Goal: Information Seeking & Learning: Understand process/instructions

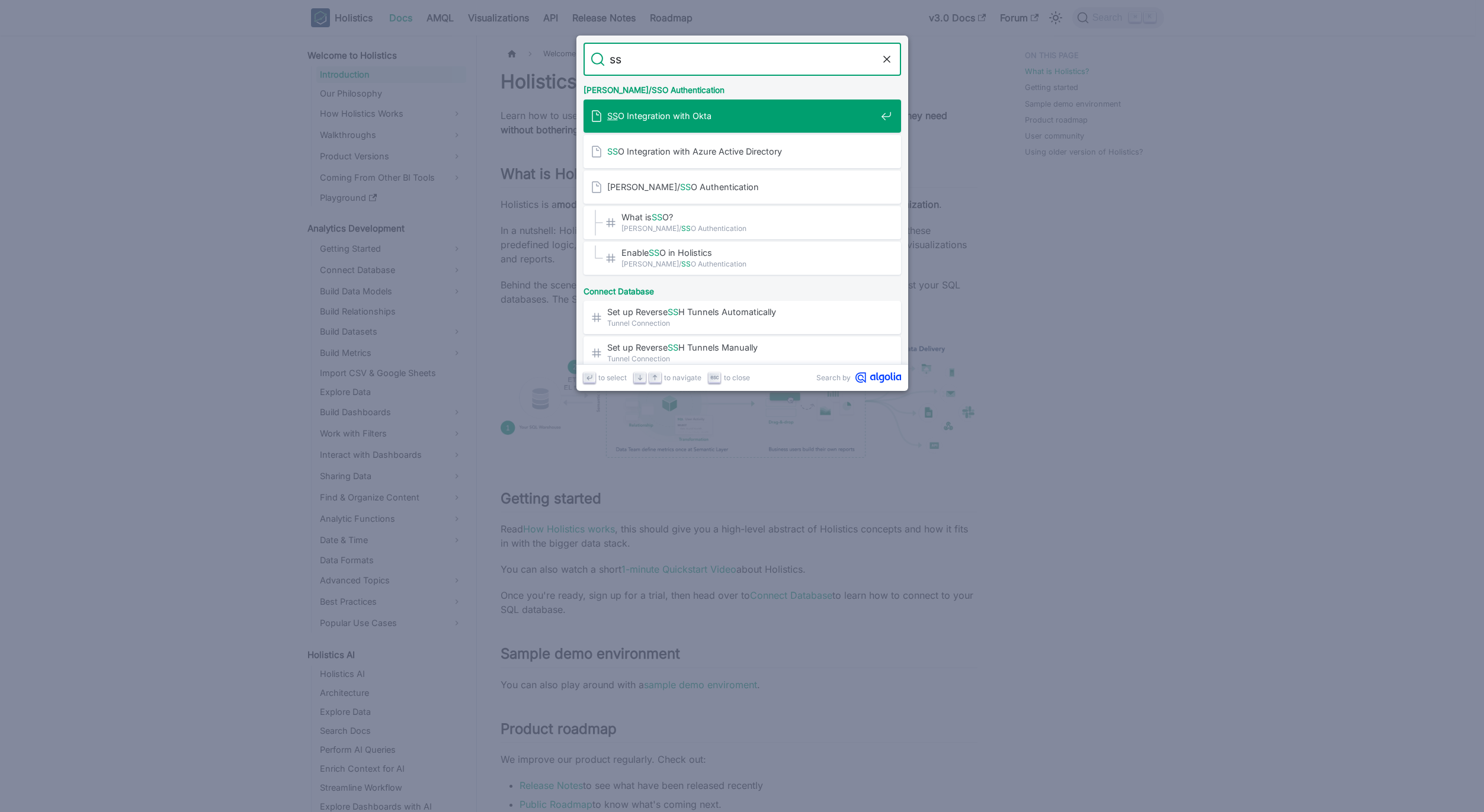
type input "sso"
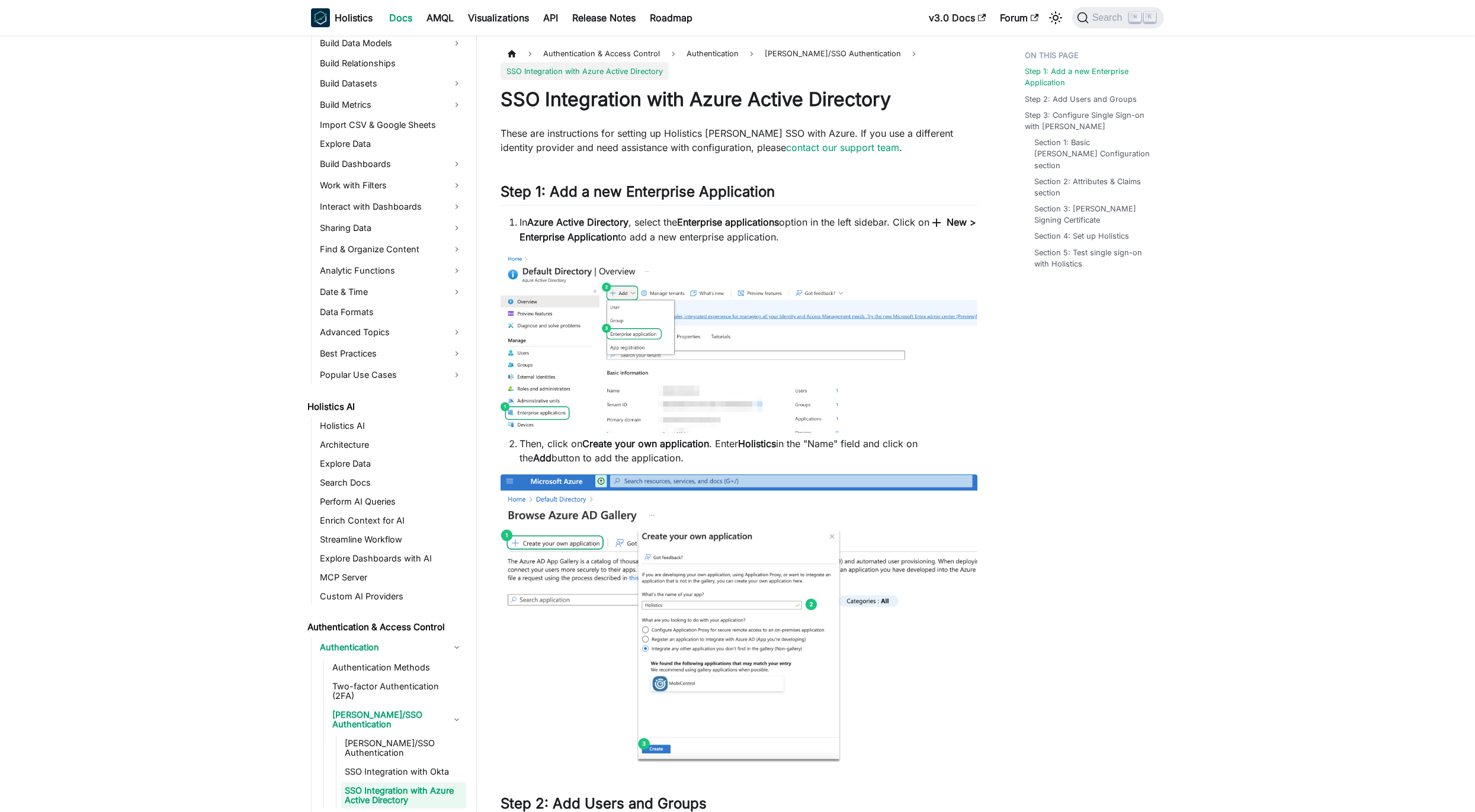
click at [710, 223] on strong "Enterprise applications" at bounding box center [728, 222] width 102 height 11
drag, startPoint x: 710, startPoint y: 223, endPoint x: 772, endPoint y: 232, distance: 62.6
click at [761, 224] on strong "Enterprise applications" at bounding box center [728, 222] width 102 height 11
click at [772, 232] on li "In Azure Active Directory , select the Enterprise applications option in the le…" at bounding box center [748, 229] width 458 height 29
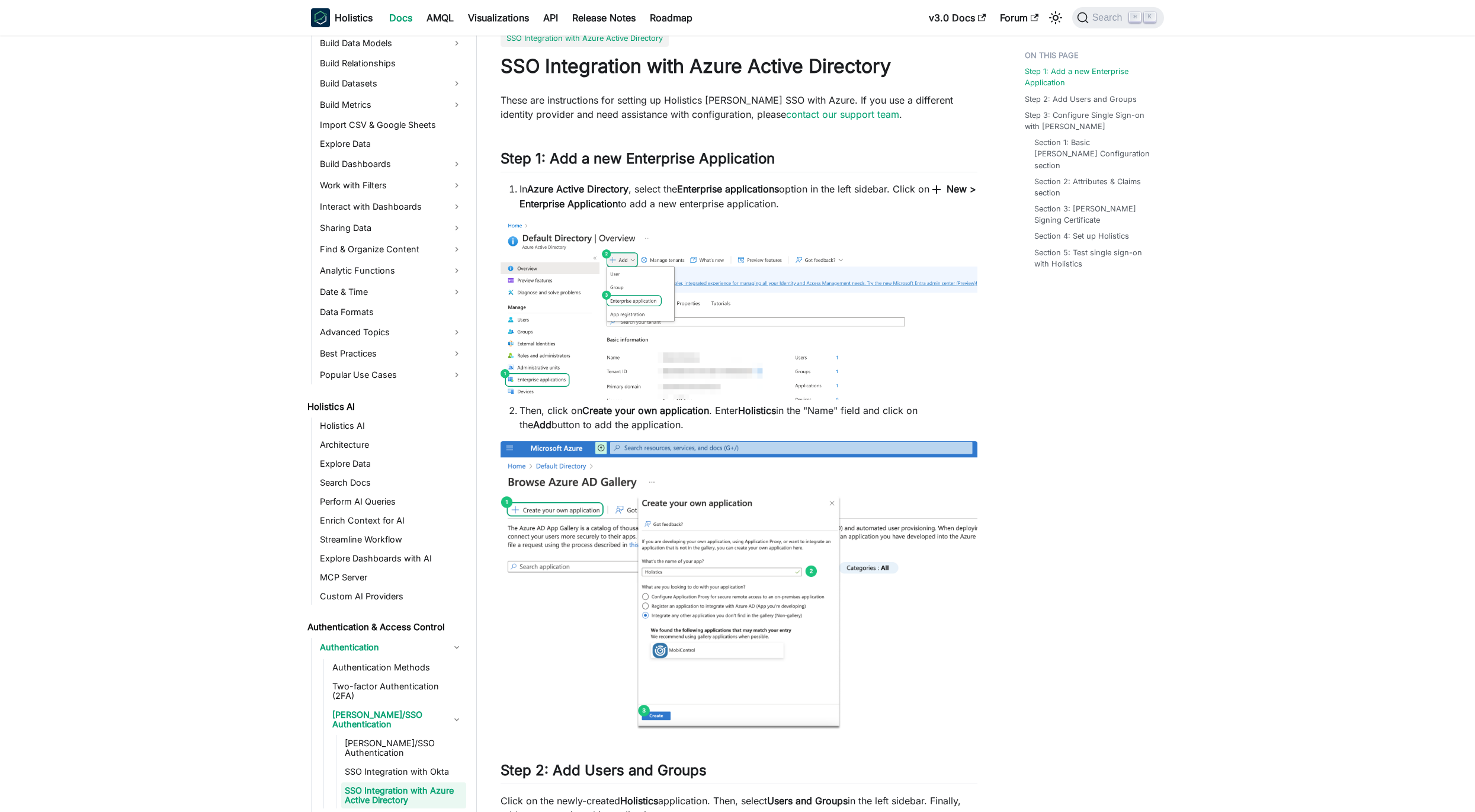
scroll to position [128, 0]
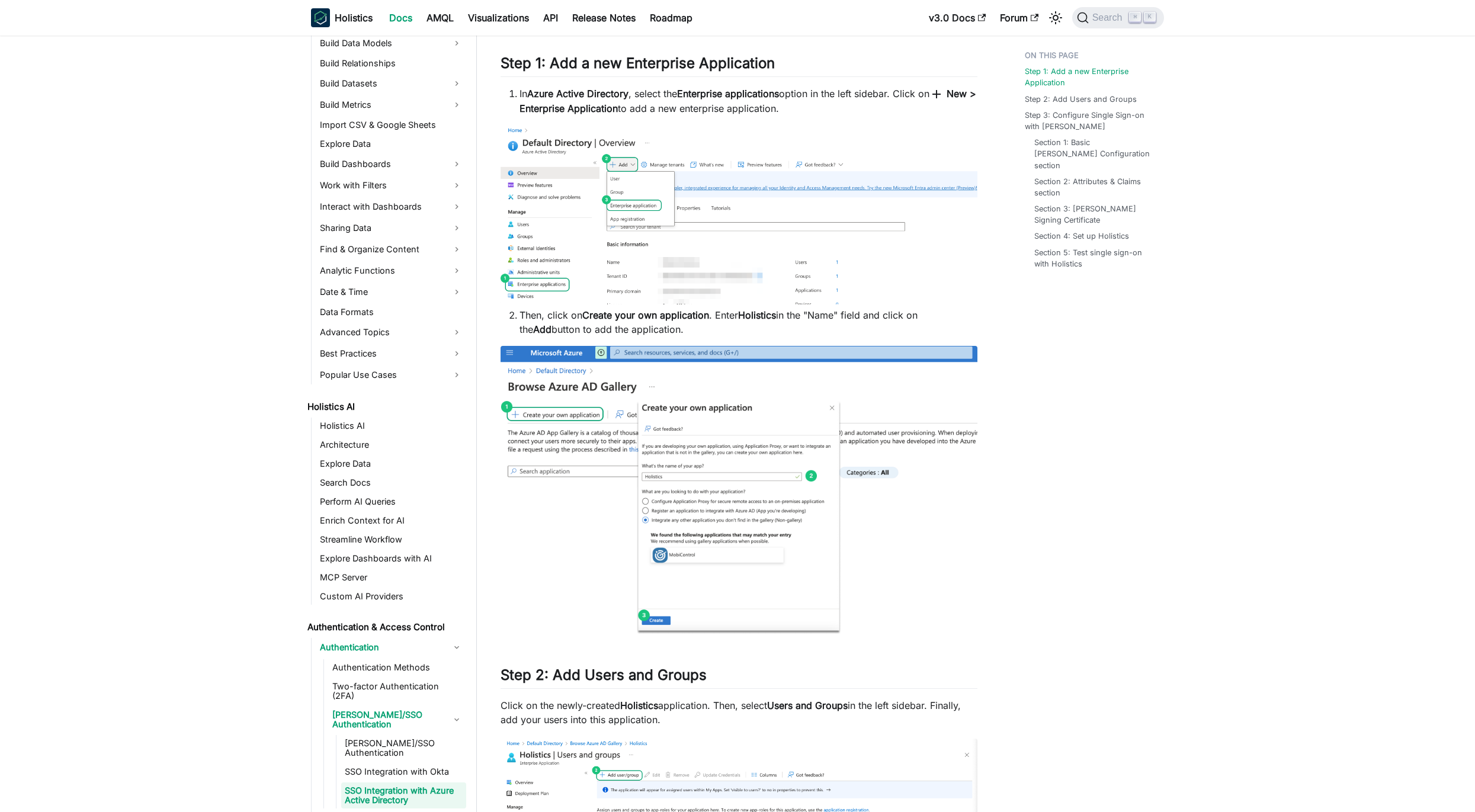
click at [728, 312] on li "Then, click on Create your own application . Enter Holistics in the "Name" fiel…" at bounding box center [748, 322] width 458 height 28
click at [747, 312] on strong "Holistics" at bounding box center [757, 315] width 38 height 11
drag, startPoint x: 747, startPoint y: 312, endPoint x: 596, endPoint y: 312, distance: 151.0
click at [596, 312] on li "Then, click on Create your own application . Enter Holistics in the "Name" fiel…" at bounding box center [748, 322] width 458 height 28
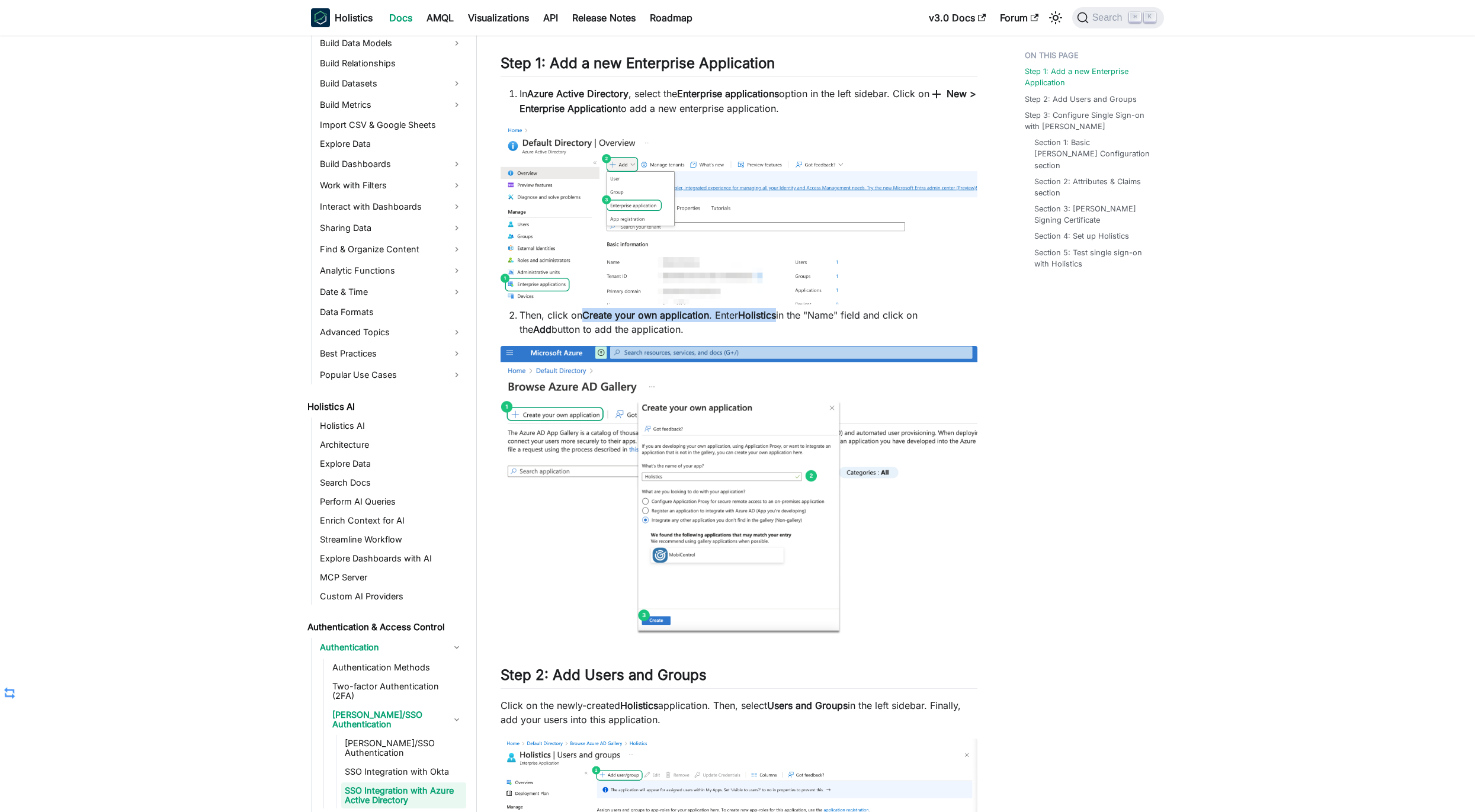
click at [603, 314] on strong "Create your own application" at bounding box center [645, 315] width 126 height 11
drag, startPoint x: 603, startPoint y: 314, endPoint x: 800, endPoint y: 327, distance: 197.4
click at [795, 325] on li "Then, click on Create your own application . Enter Holistics in the "Name" fiel…" at bounding box center [748, 322] width 458 height 28
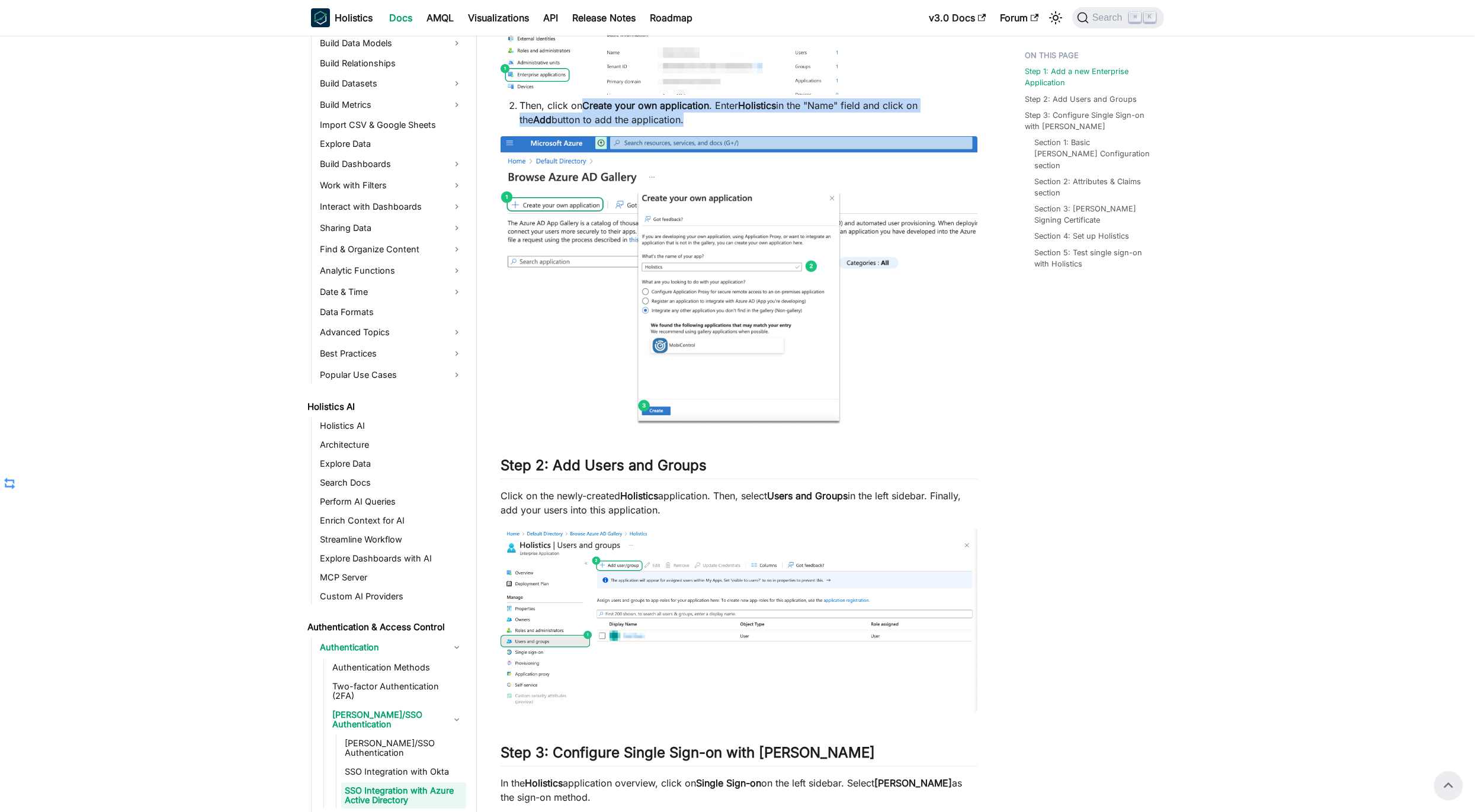
scroll to position [338, 0]
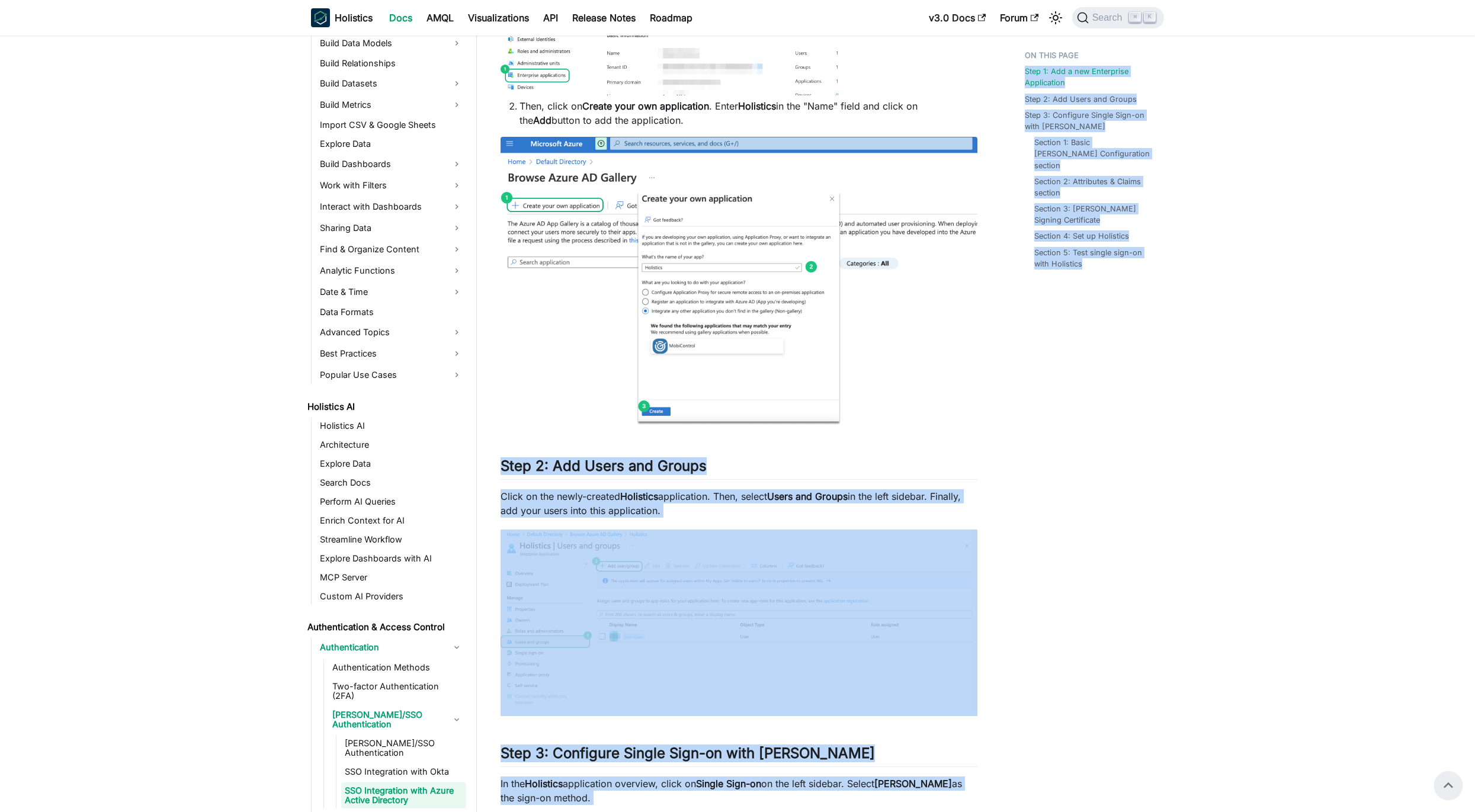
drag, startPoint x: 1050, startPoint y: 354, endPoint x: 733, endPoint y: 382, distance: 318.2
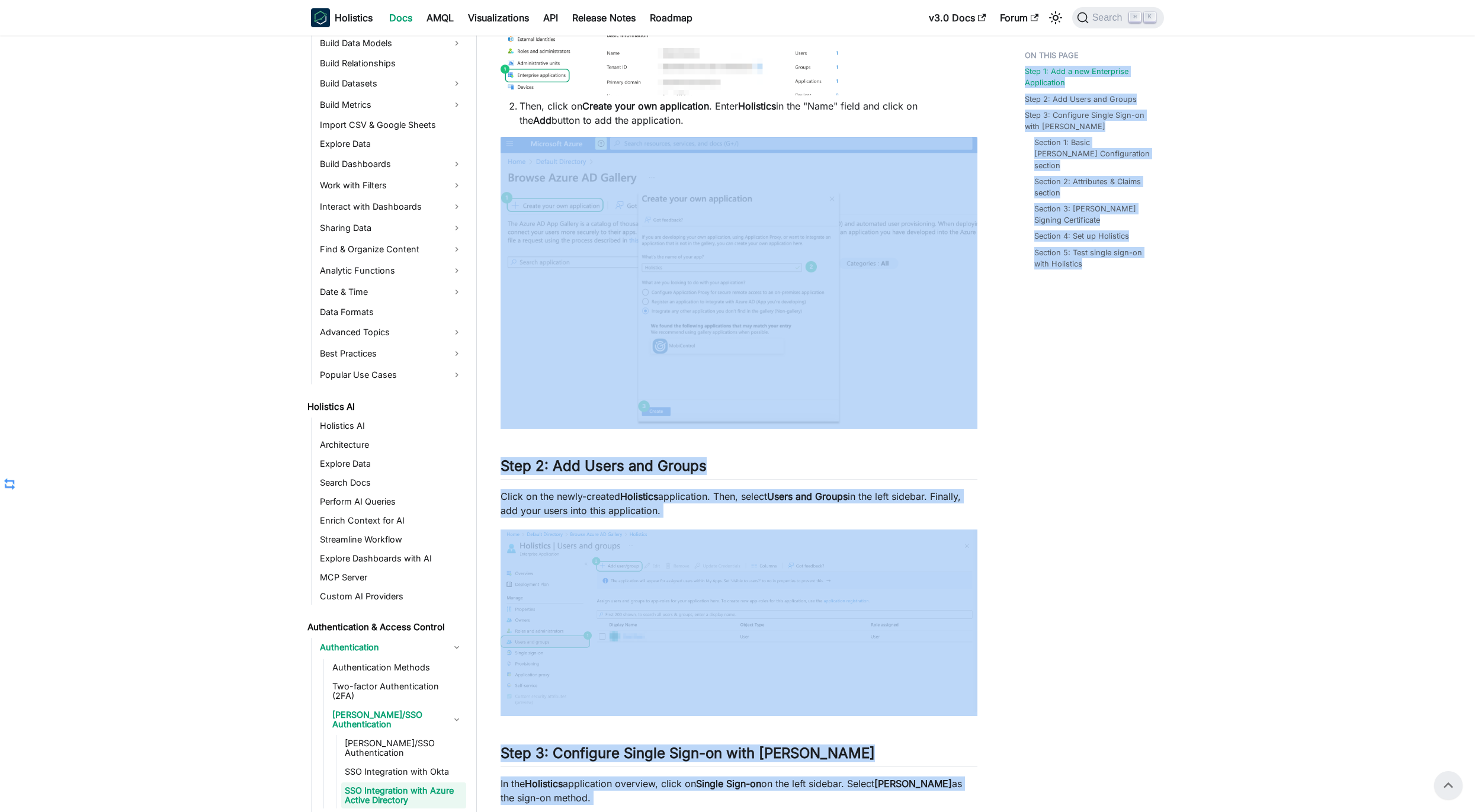
scroll to position [0, 0]
click at [934, 399] on img at bounding box center [739, 281] width 477 height 289
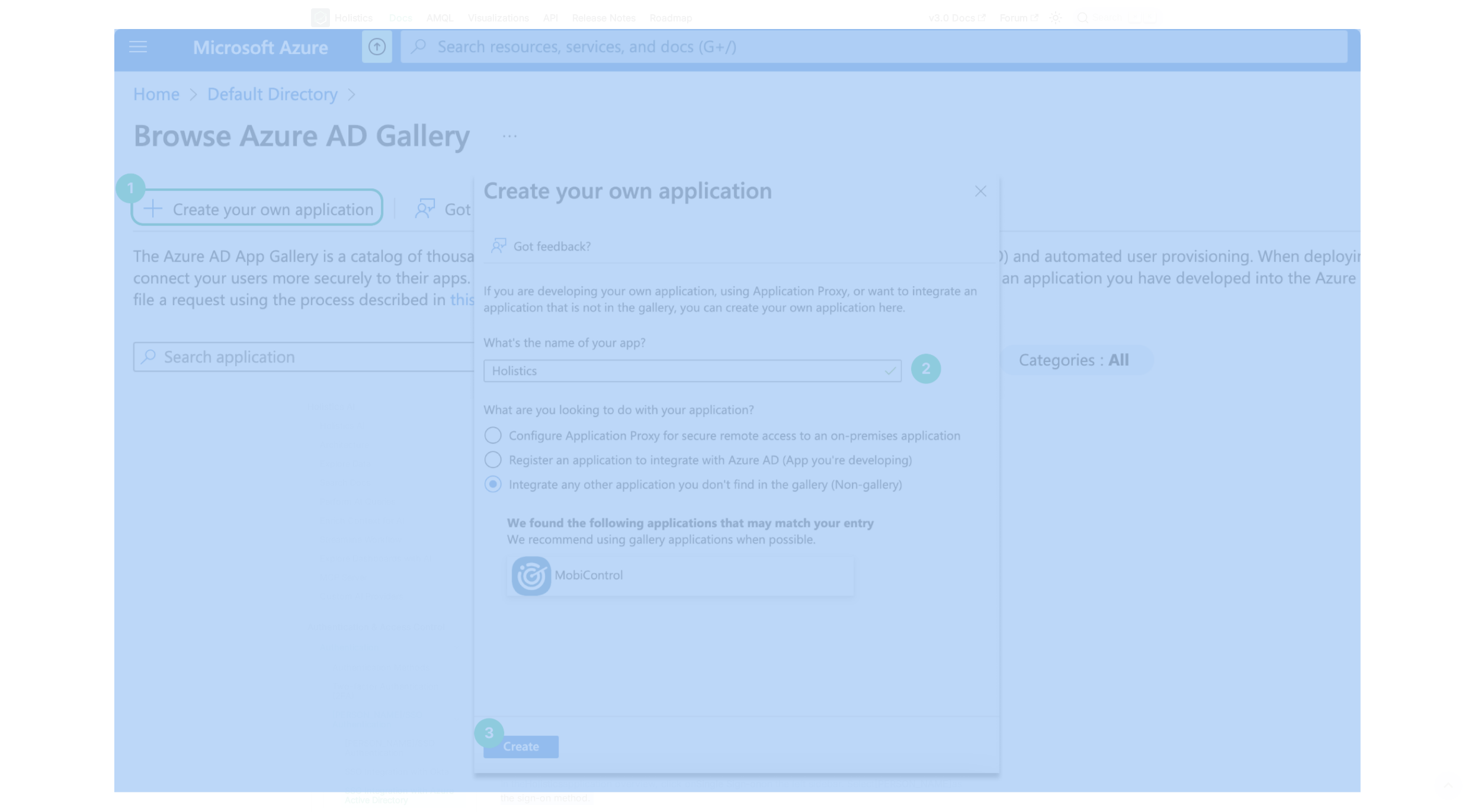
click at [1005, 404] on img at bounding box center [737, 406] width 1246 height 755
click at [842, 554] on img at bounding box center [737, 406] width 1246 height 755
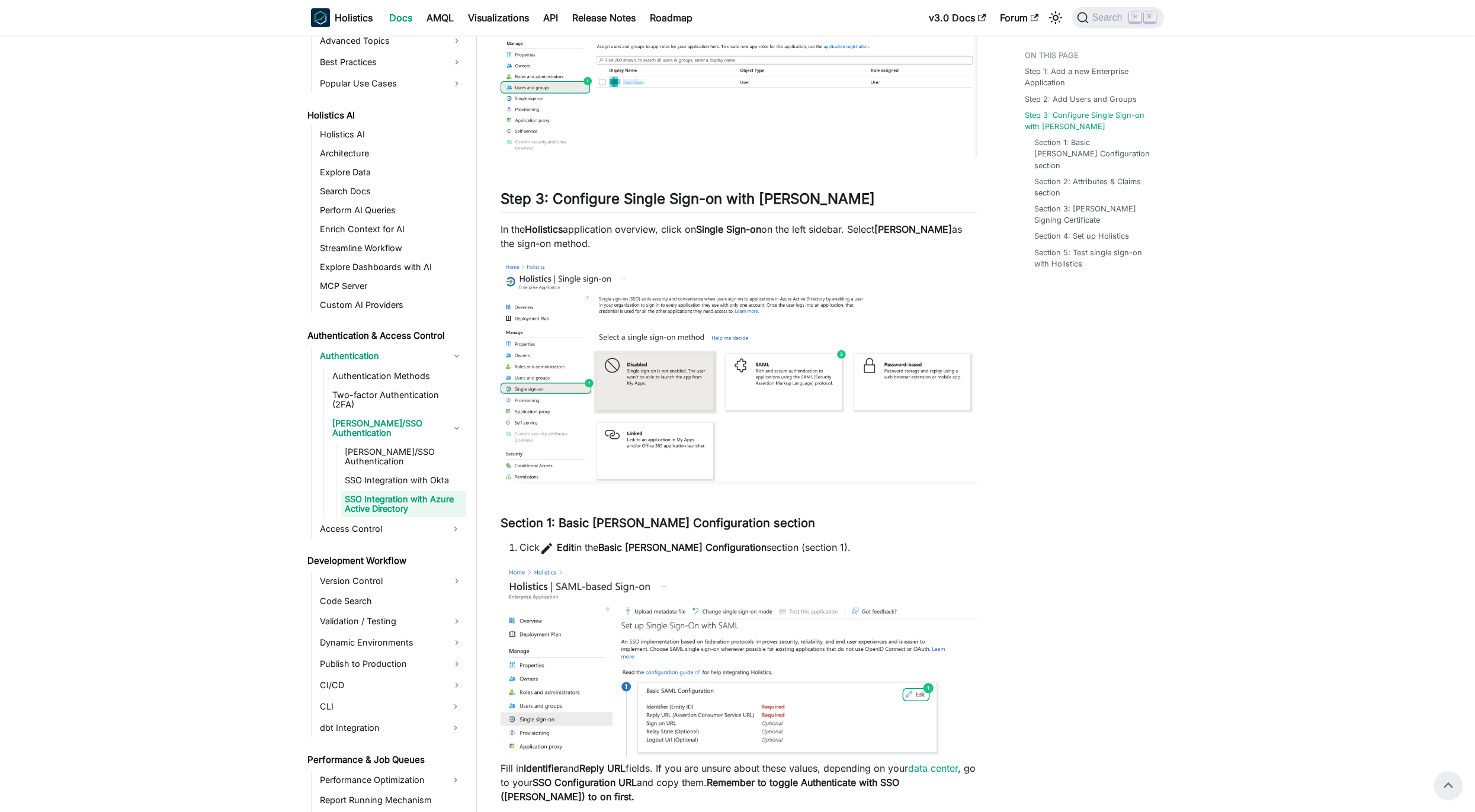
scroll to position [866, 0]
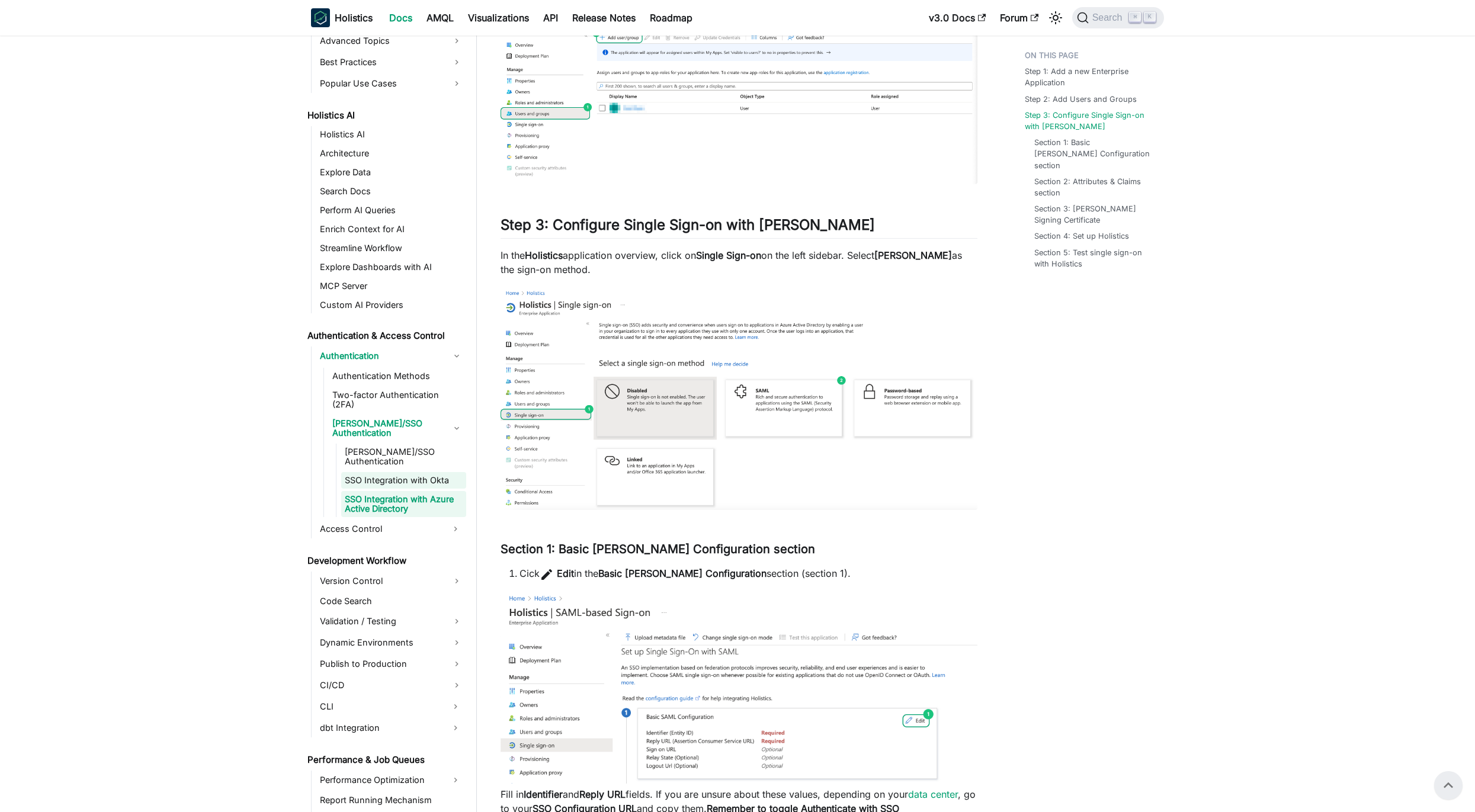
click at [385, 472] on link "SSO Integration with Okta" at bounding box center [404, 480] width 125 height 16
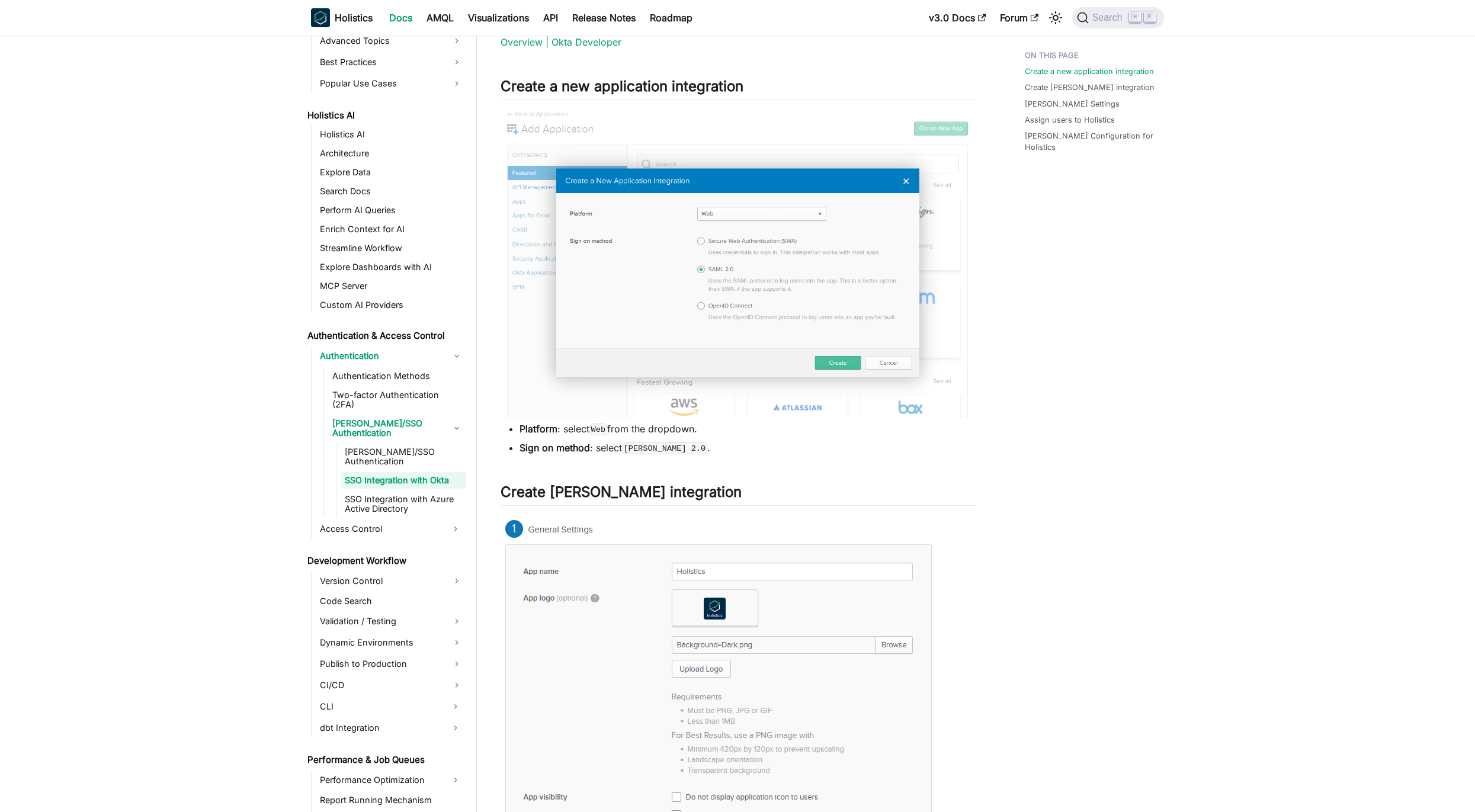
scroll to position [166, 0]
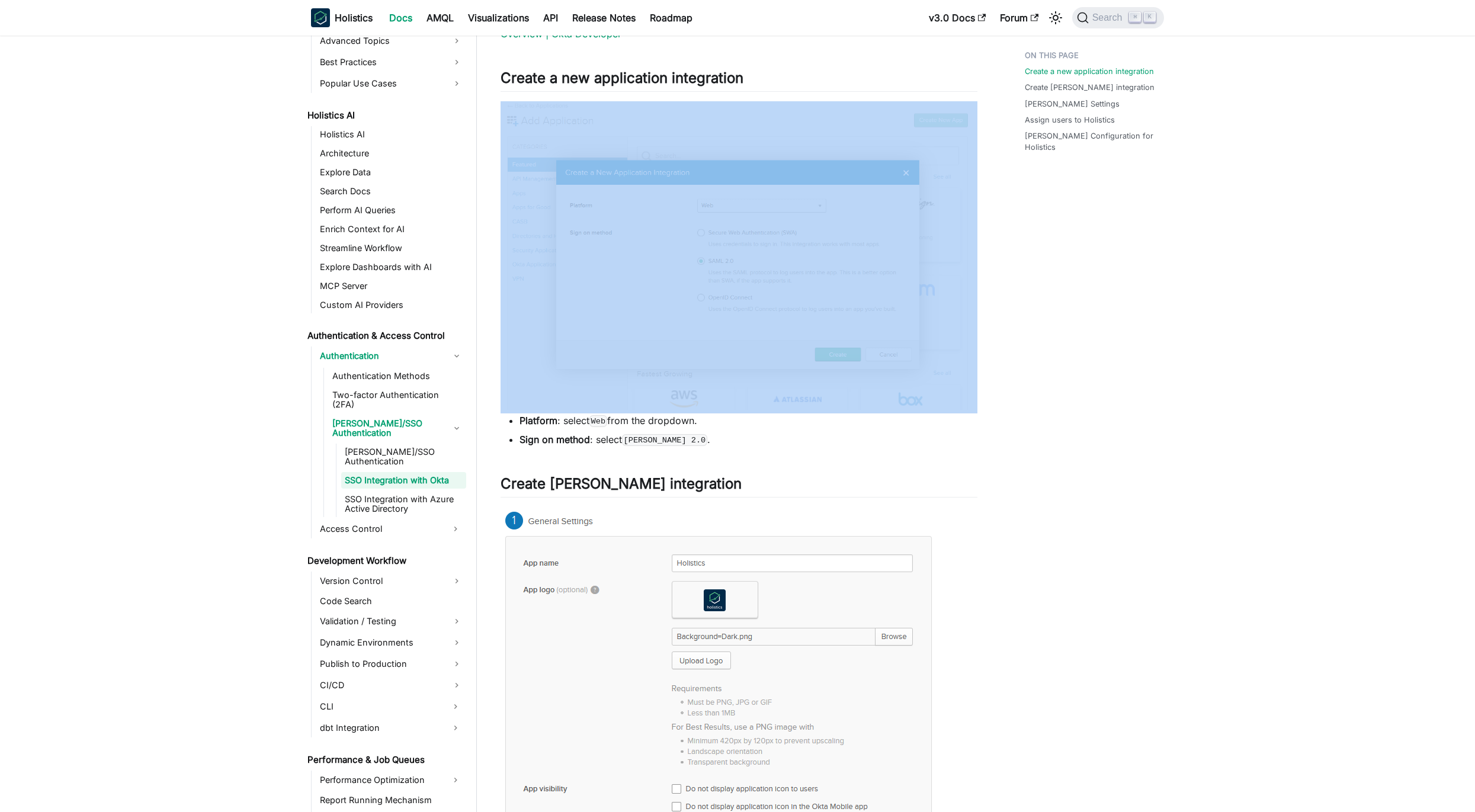
drag, startPoint x: 990, startPoint y: 249, endPoint x: 662, endPoint y: 269, distance: 328.6
click at [936, 296] on img at bounding box center [739, 255] width 477 height 309
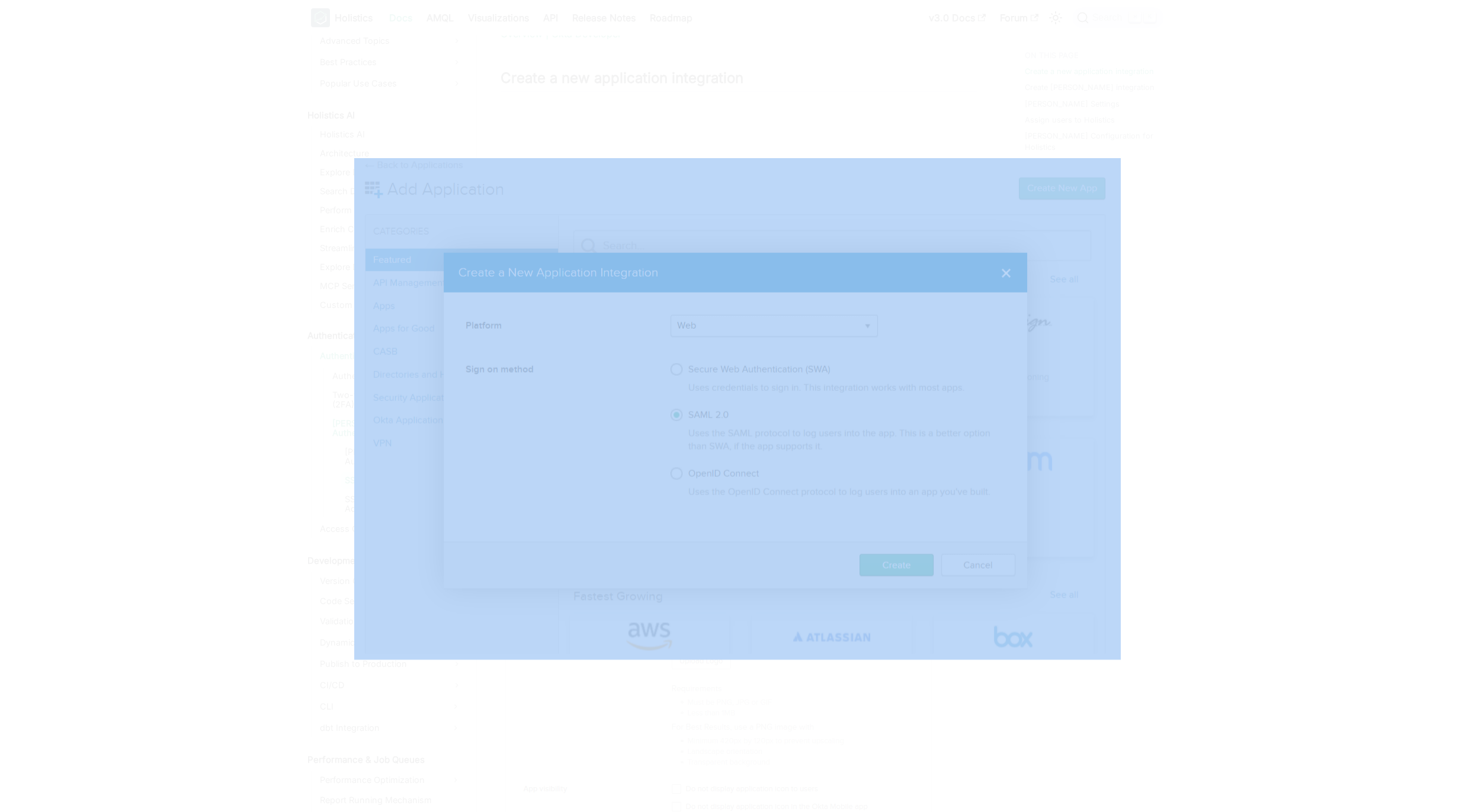
click at [1090, 301] on img at bounding box center [737, 406] width 766 height 497
click at [1173, 327] on div at bounding box center [737, 406] width 1475 height 812
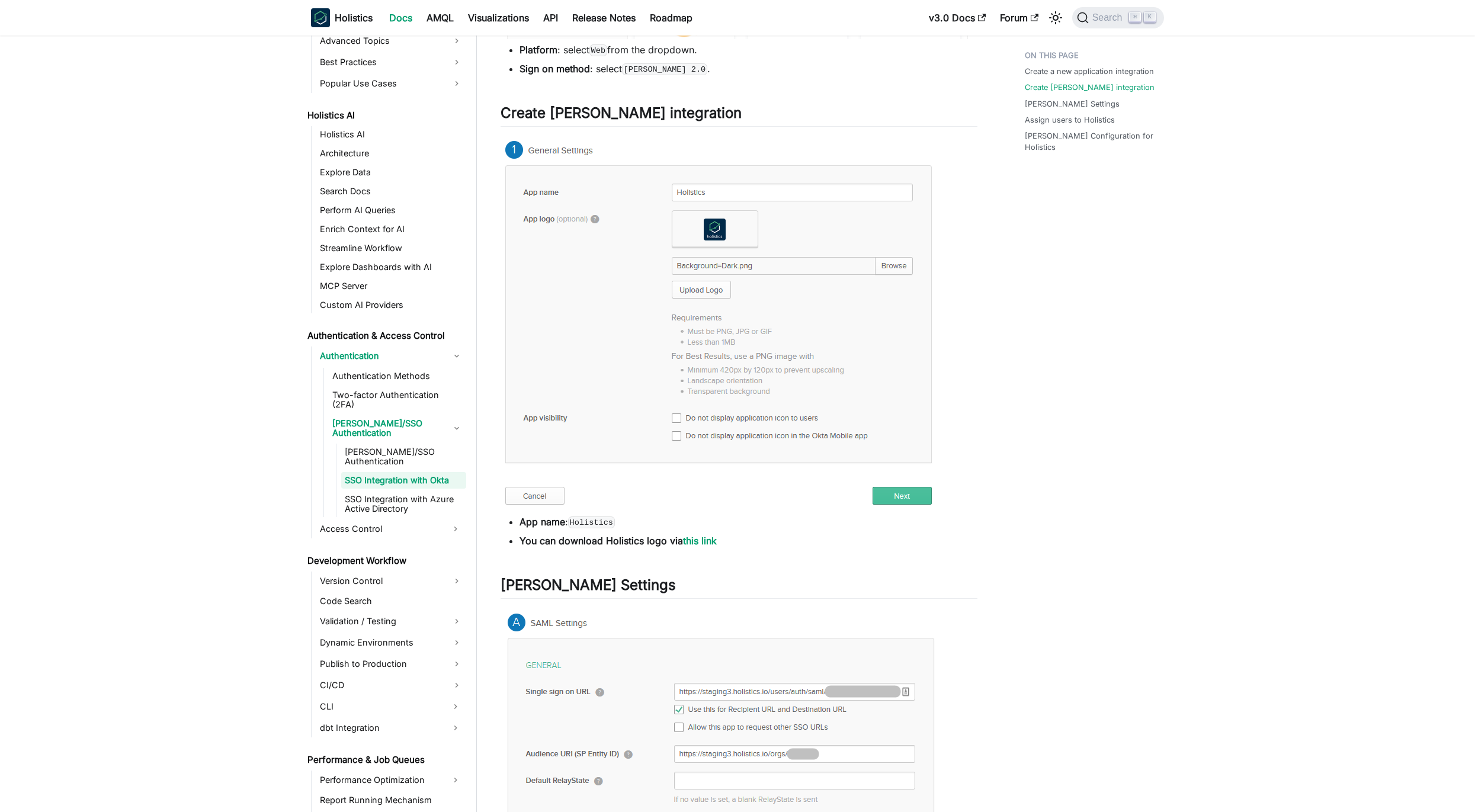
scroll to position [560, 0]
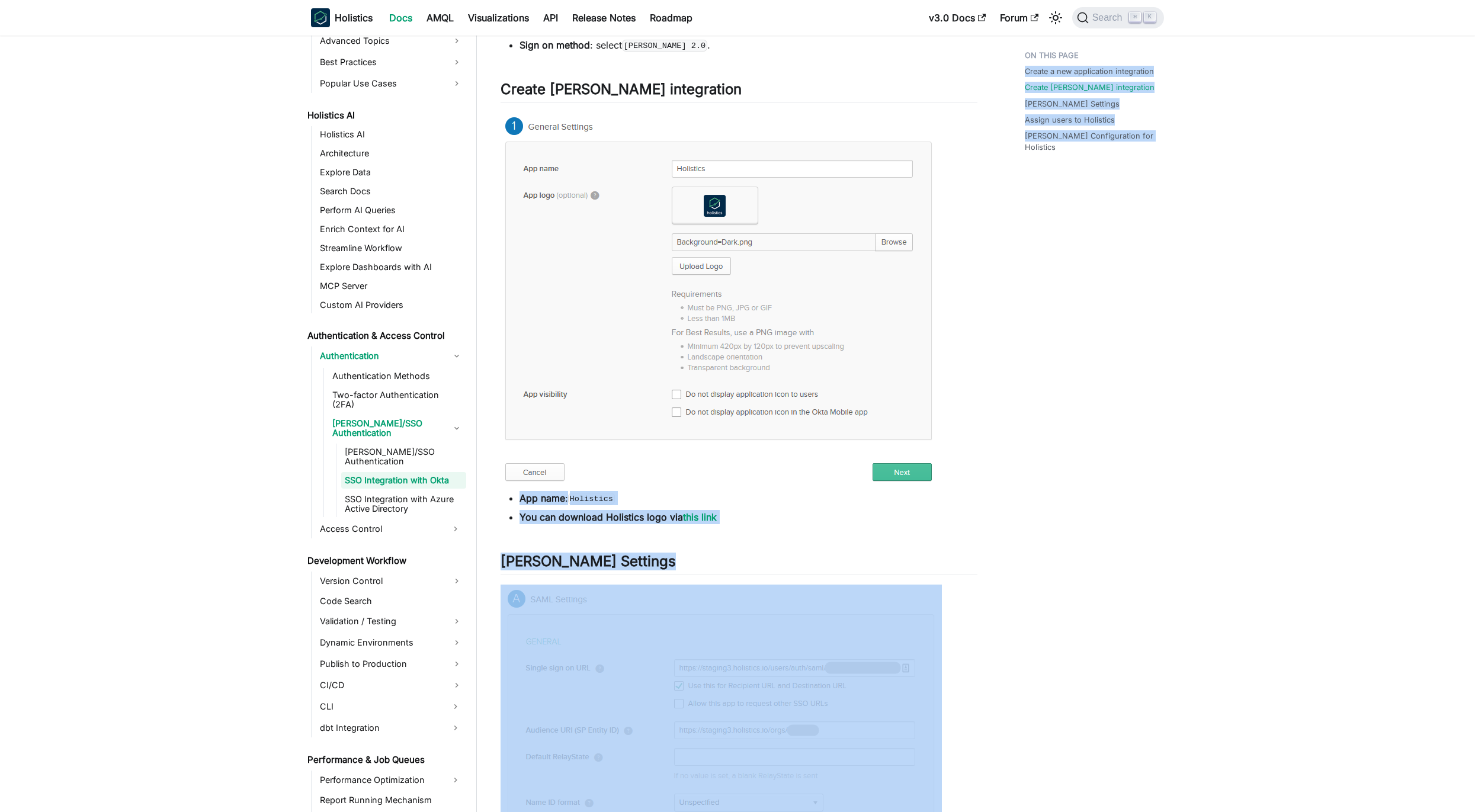
drag, startPoint x: 940, startPoint y: 358, endPoint x: 878, endPoint y: 376, distance: 64.6
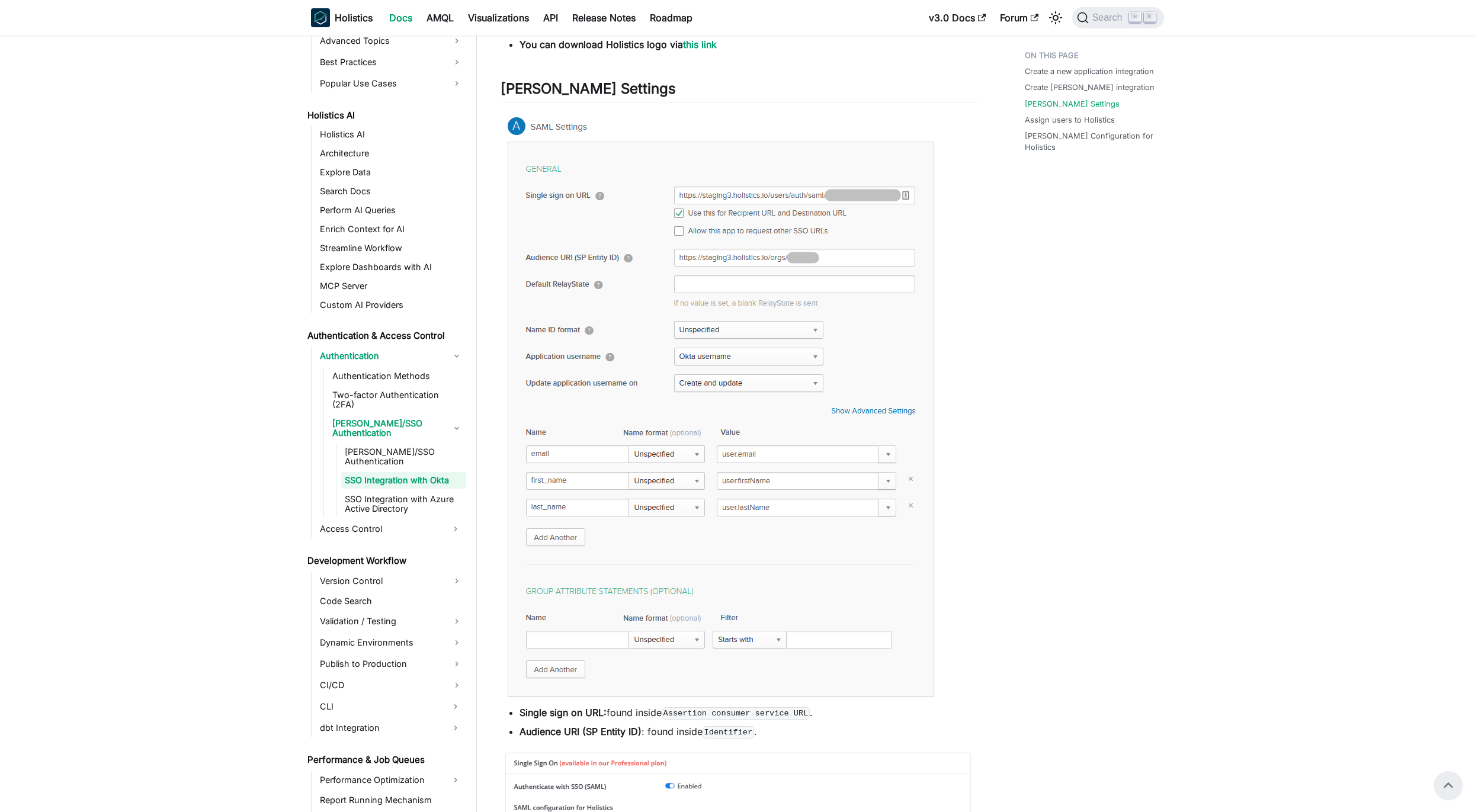
scroll to position [1022, 0]
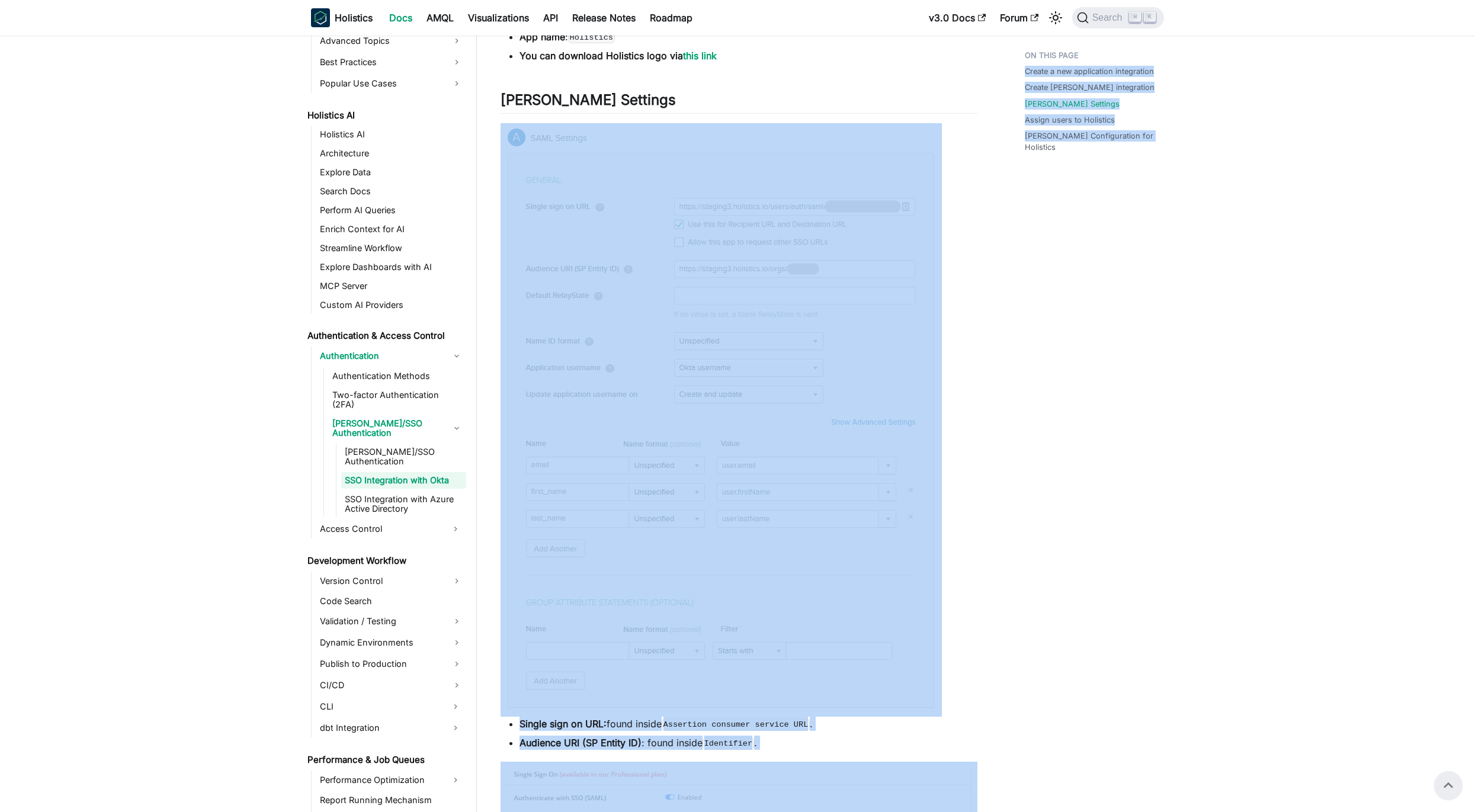
drag, startPoint x: 928, startPoint y: 456, endPoint x: 663, endPoint y: 474, distance: 265.6
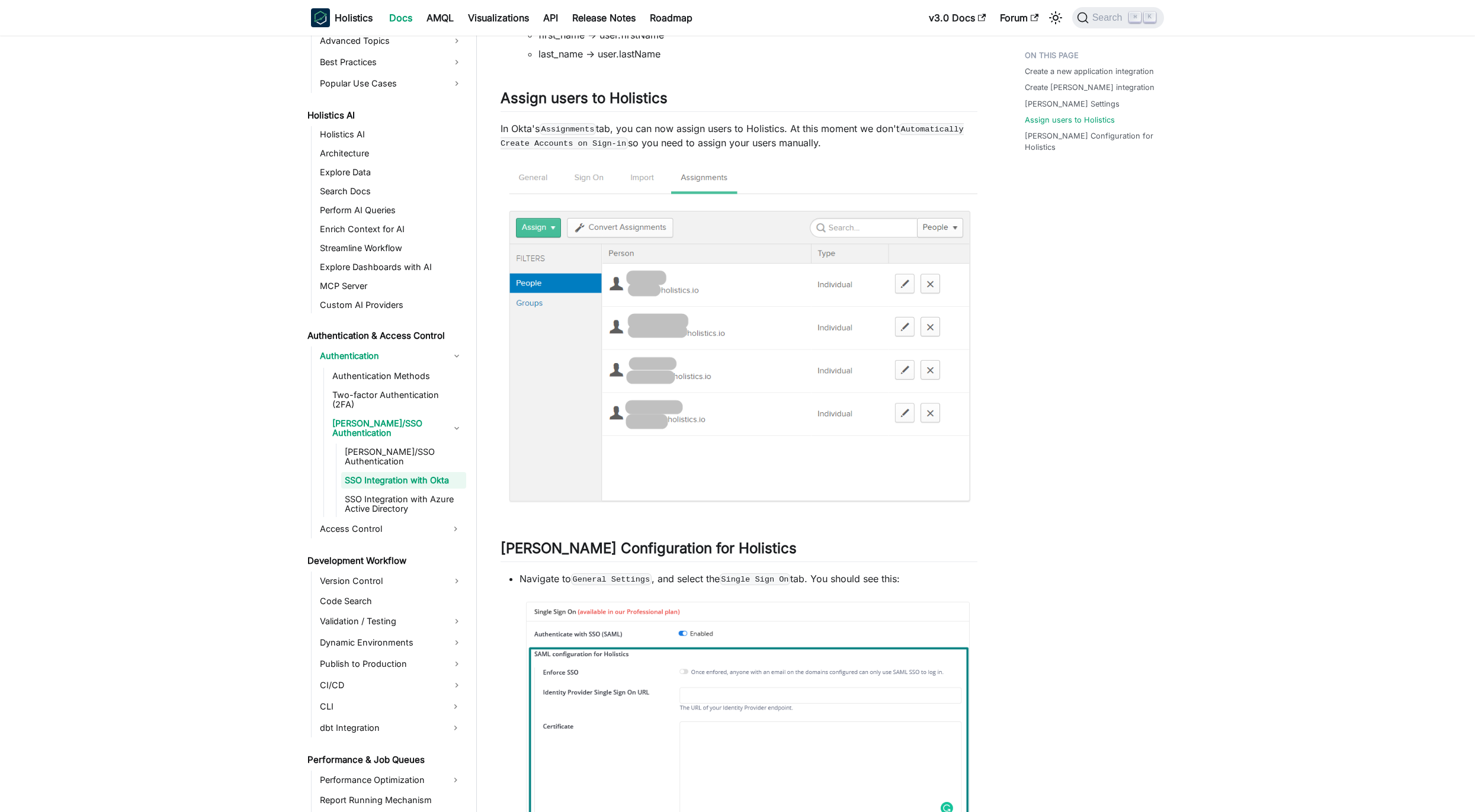
scroll to position [2438, 0]
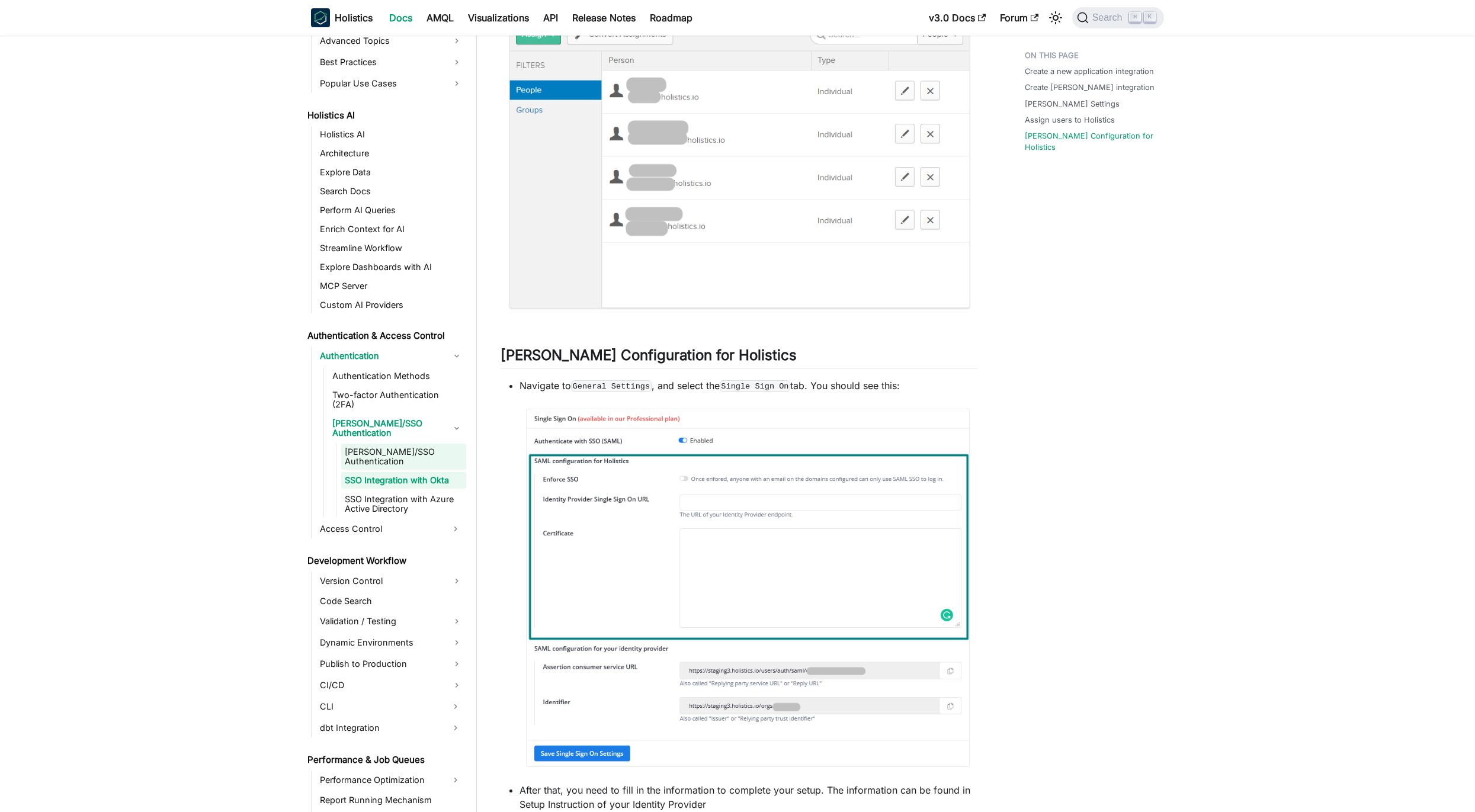
click at [406, 444] on link "[PERSON_NAME]/SSO Authentication" at bounding box center [404, 456] width 125 height 26
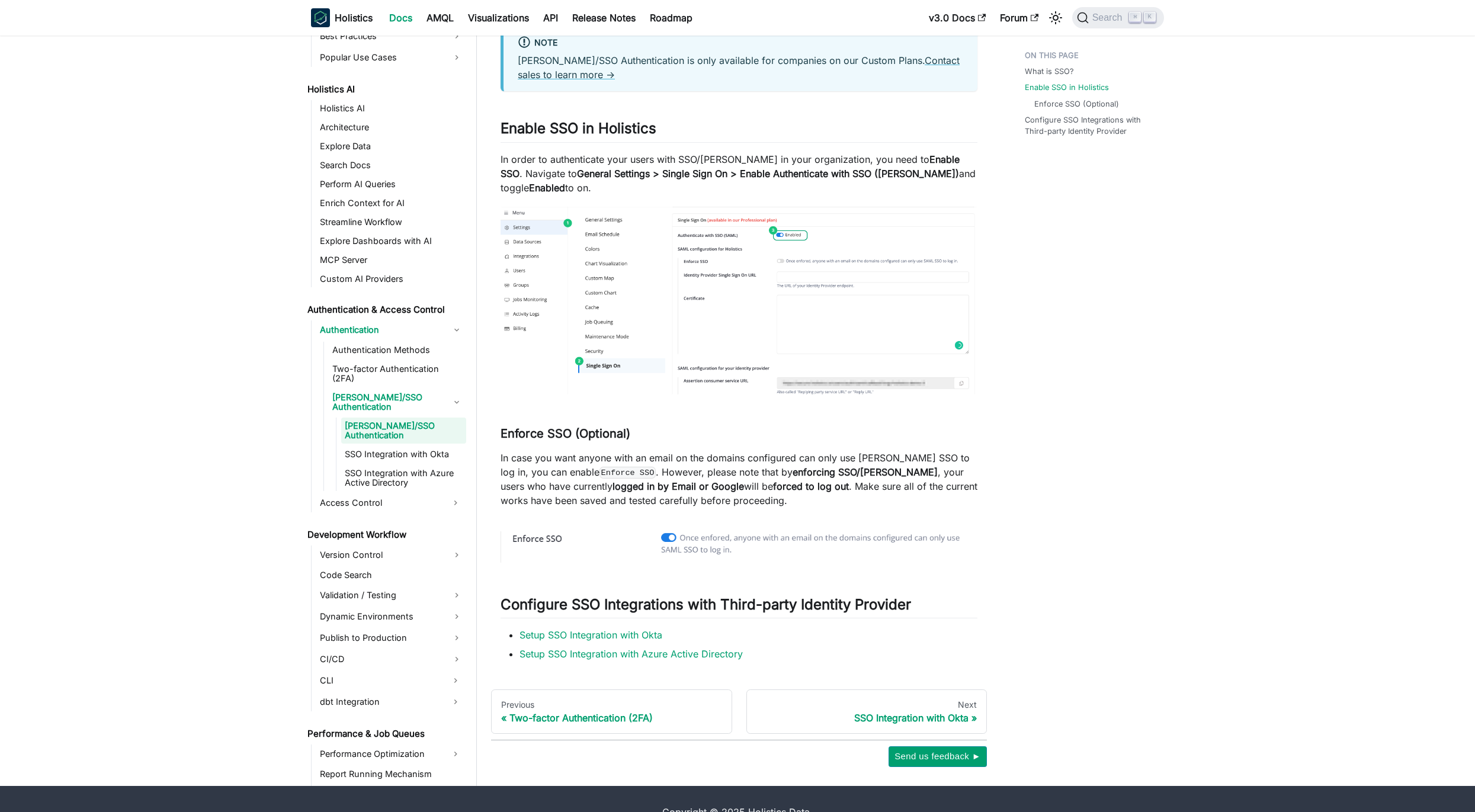
scroll to position [267, 0]
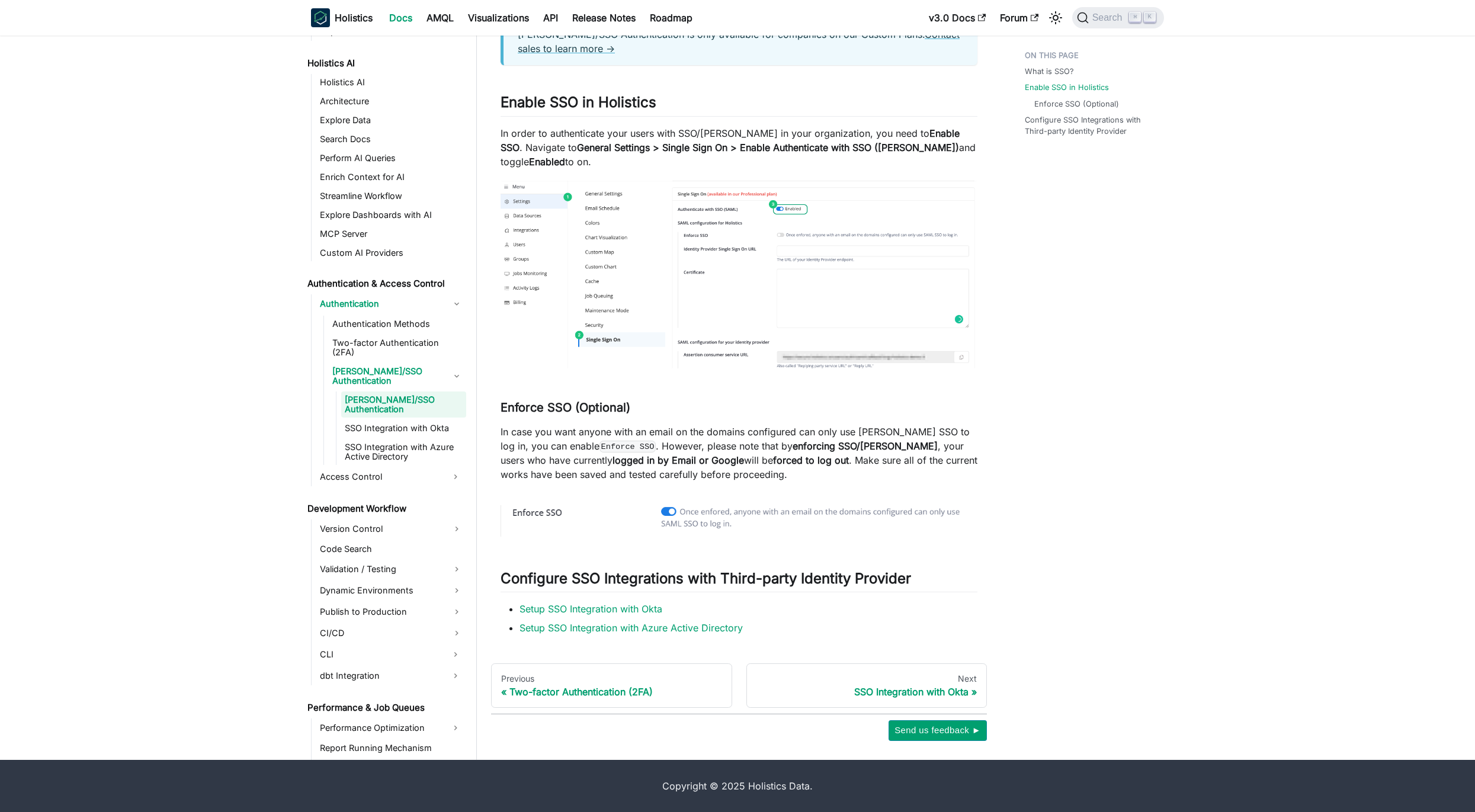
click at [849, 454] on p "In case you want anyone with an email on the domains configured can only use [P…" at bounding box center [739, 453] width 477 height 57
click at [851, 449] on p "In case you want anyone with an email on the domains configured can only use [P…" at bounding box center [739, 453] width 477 height 57
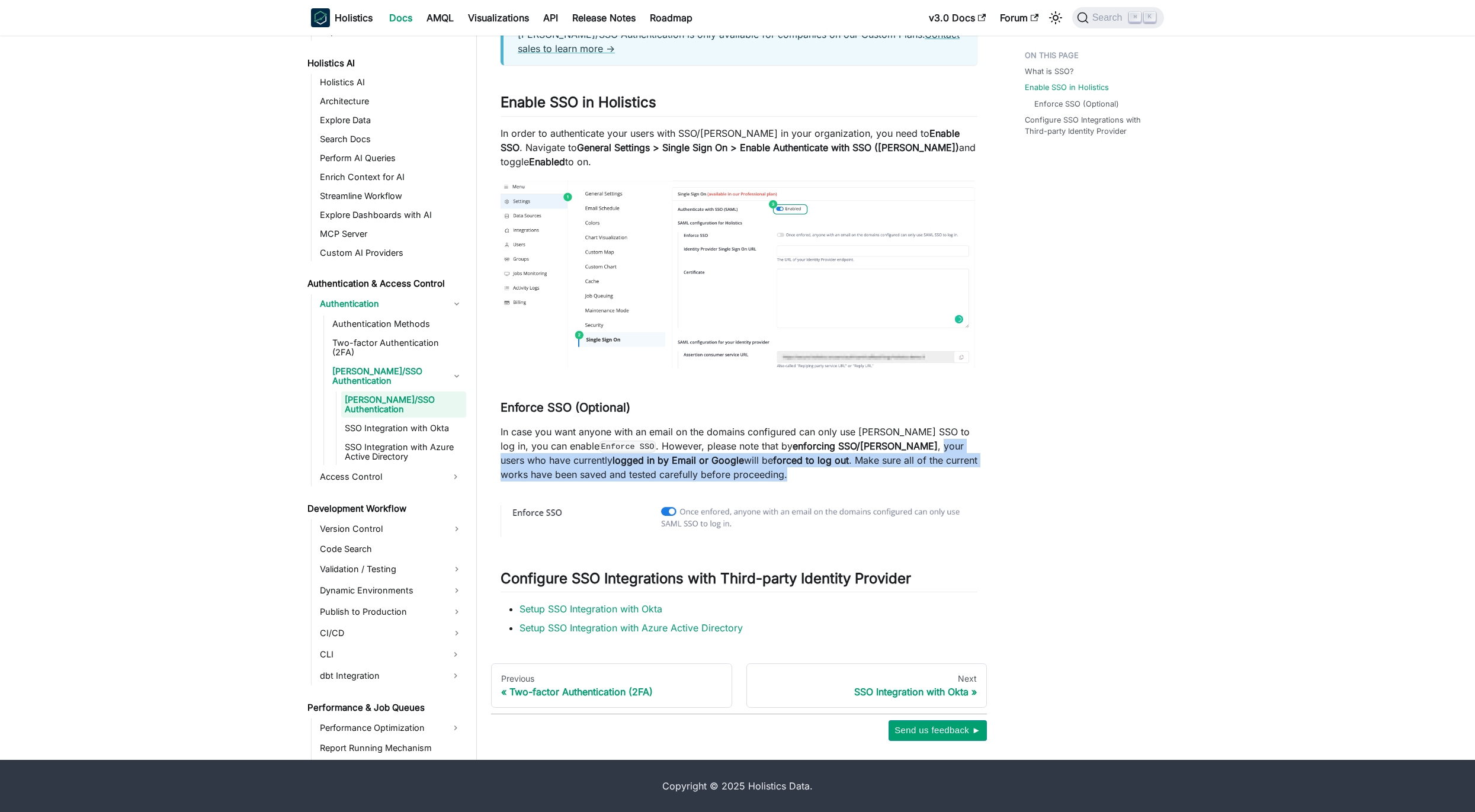
drag, startPoint x: 851, startPoint y: 449, endPoint x: 847, endPoint y: 474, distance: 25.3
click at [847, 474] on p "In case you want anyone with an email on the domains configured can only use [P…" at bounding box center [739, 453] width 477 height 57
click at [848, 475] on p "In case you want anyone with an email on the domains configured can only use [P…" at bounding box center [739, 453] width 477 height 57
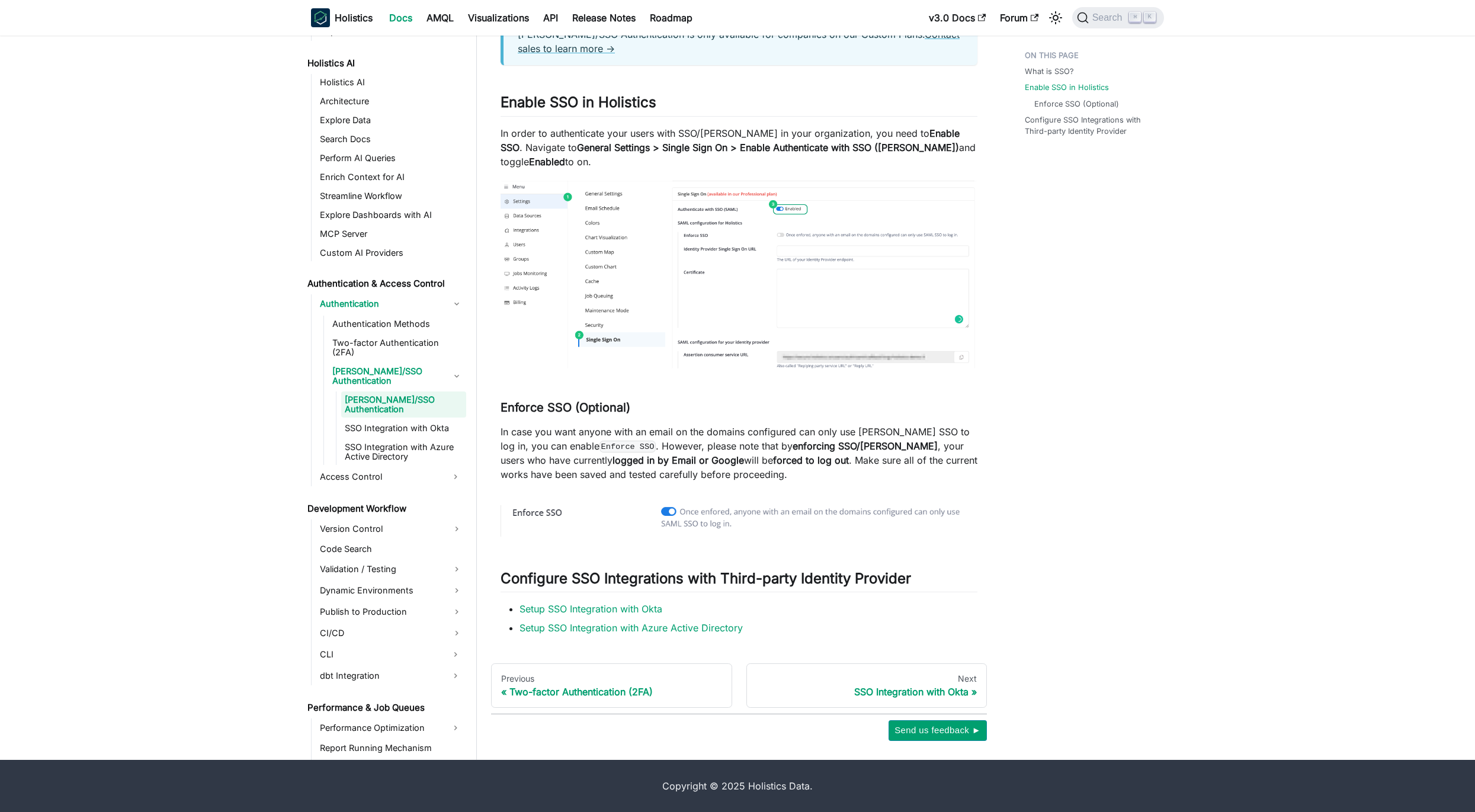
click at [897, 255] on img at bounding box center [739, 274] width 477 height 188
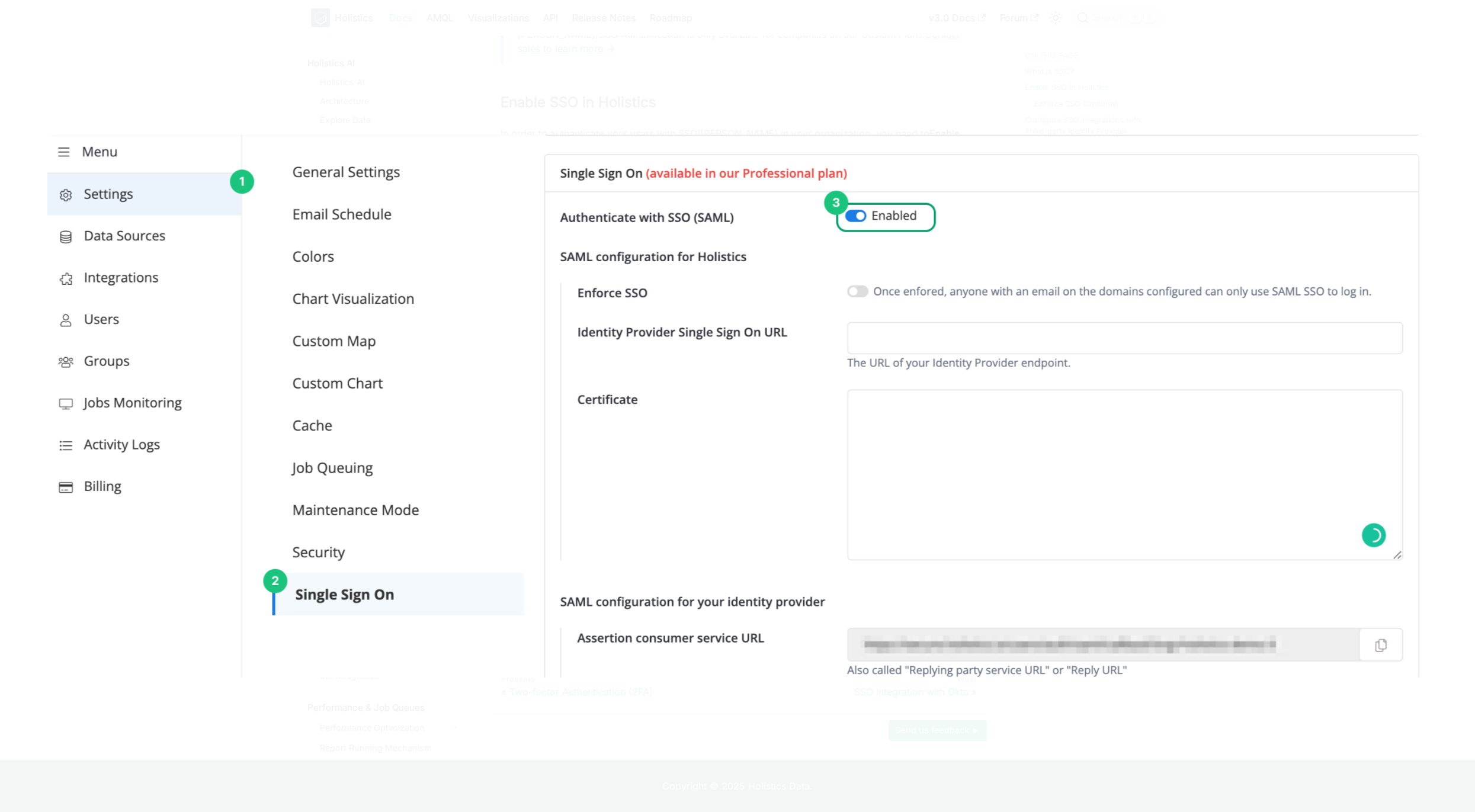
click at [897, 255] on img at bounding box center [737, 406] width 1380 height 544
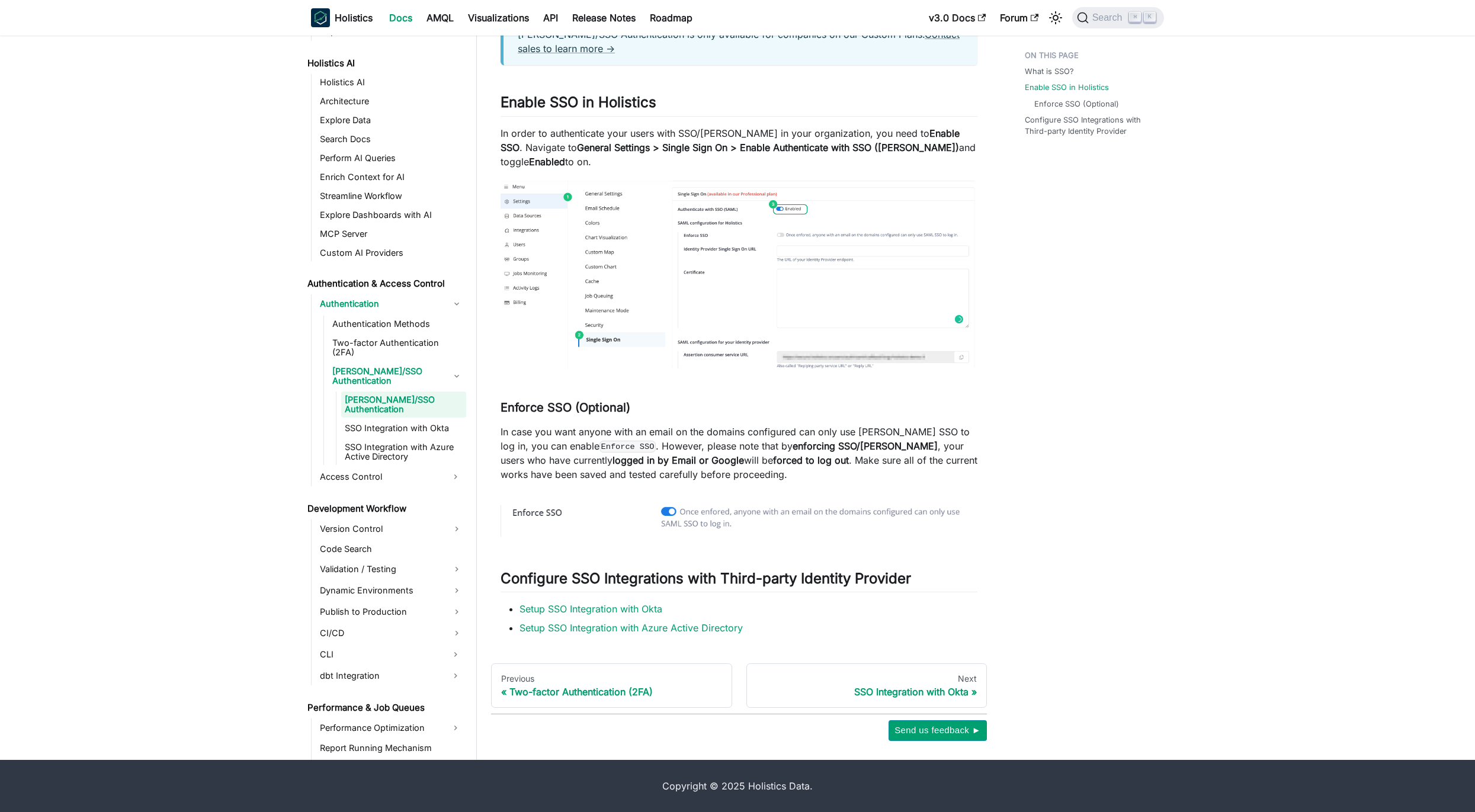
click at [1126, 244] on div "What is SSO? Enable SSO in Holistics Enforce SSO (Optional) Configure SSO Integ…" at bounding box center [1088, 260] width 175 height 963
click at [848, 784] on div "Copyright © 2025 Holistics Data." at bounding box center [737, 785] width 753 height 14
click at [400, 439] on link "SSO Integration with Azure Active Directory" at bounding box center [404, 451] width 125 height 26
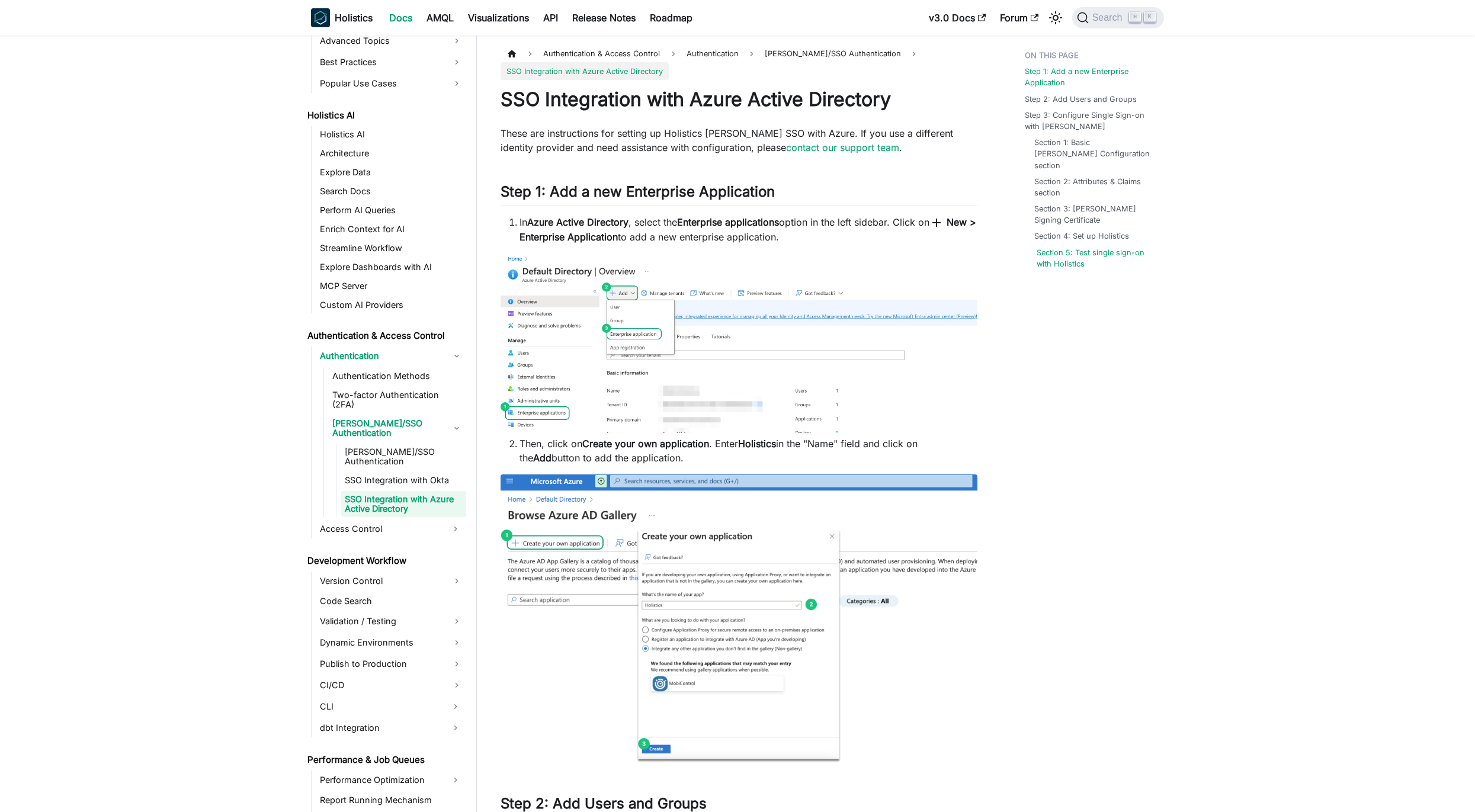
click at [1078, 247] on link "Section 5: Test single sign-on with Holistics" at bounding box center [1096, 258] width 118 height 23
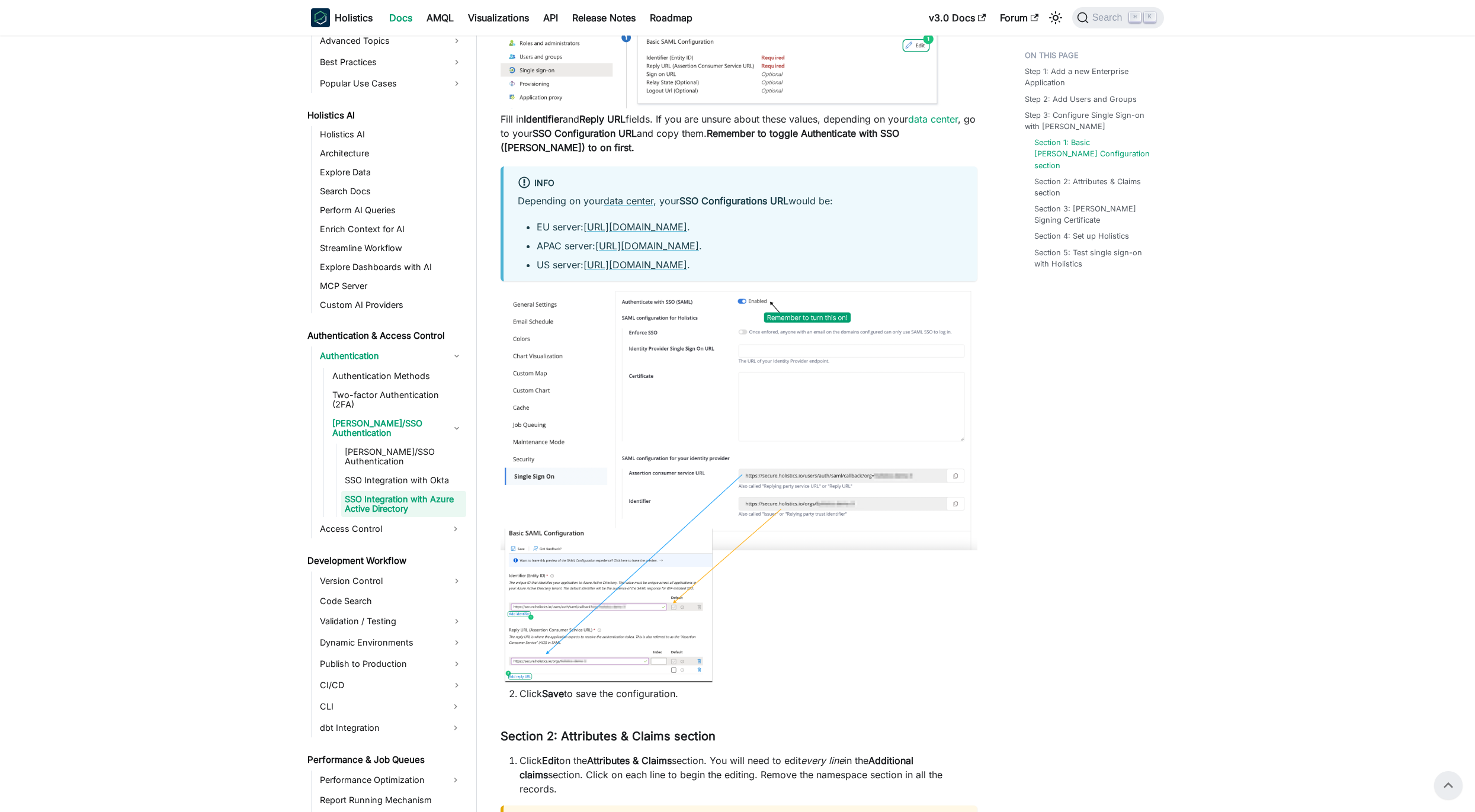
scroll to position [1537, 0]
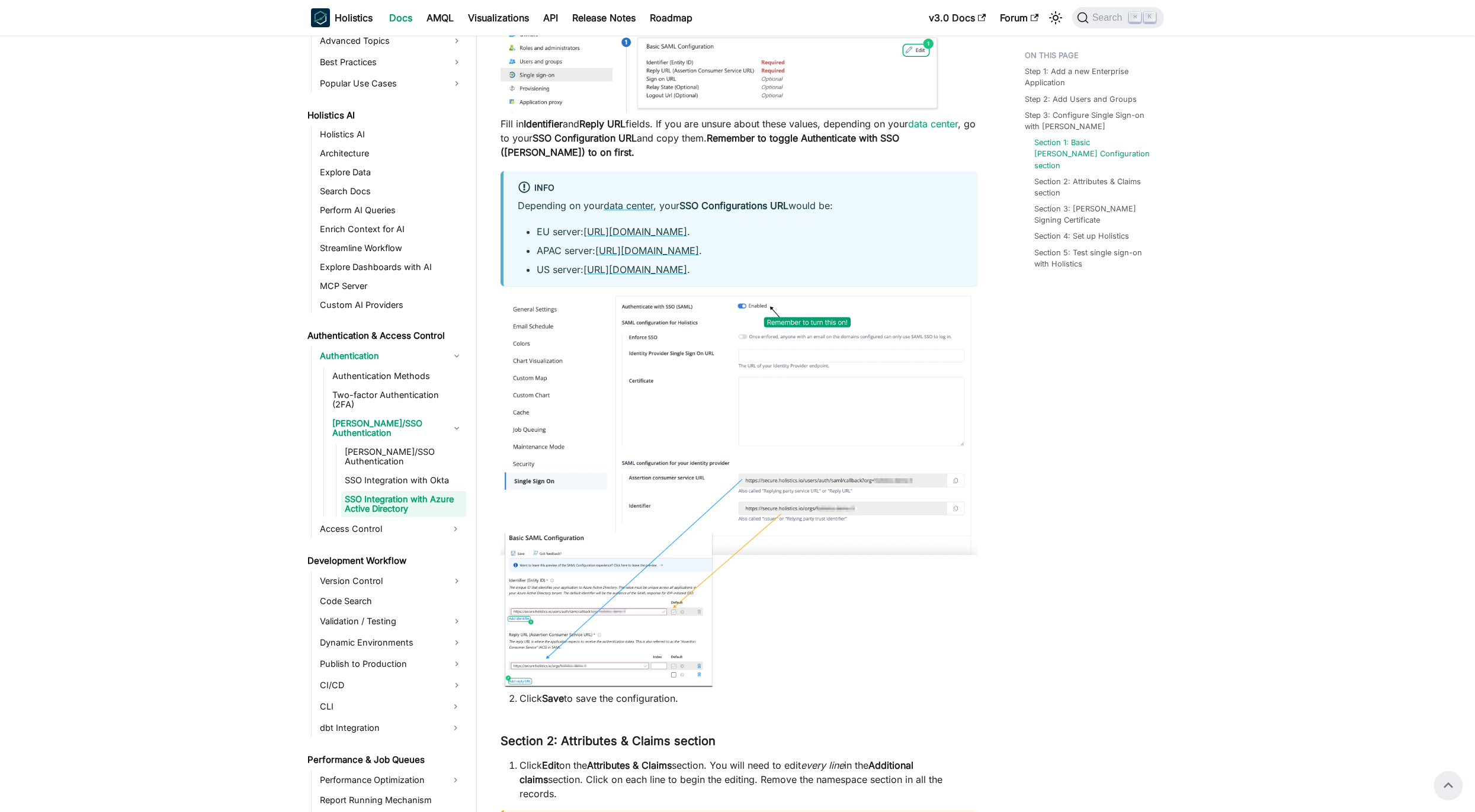
click at [1088, 475] on div "Step 1: Add a new Enterprise Application Step 2: Add Users and Groups Step 3: C…" at bounding box center [1088, 525] width 175 height 4034
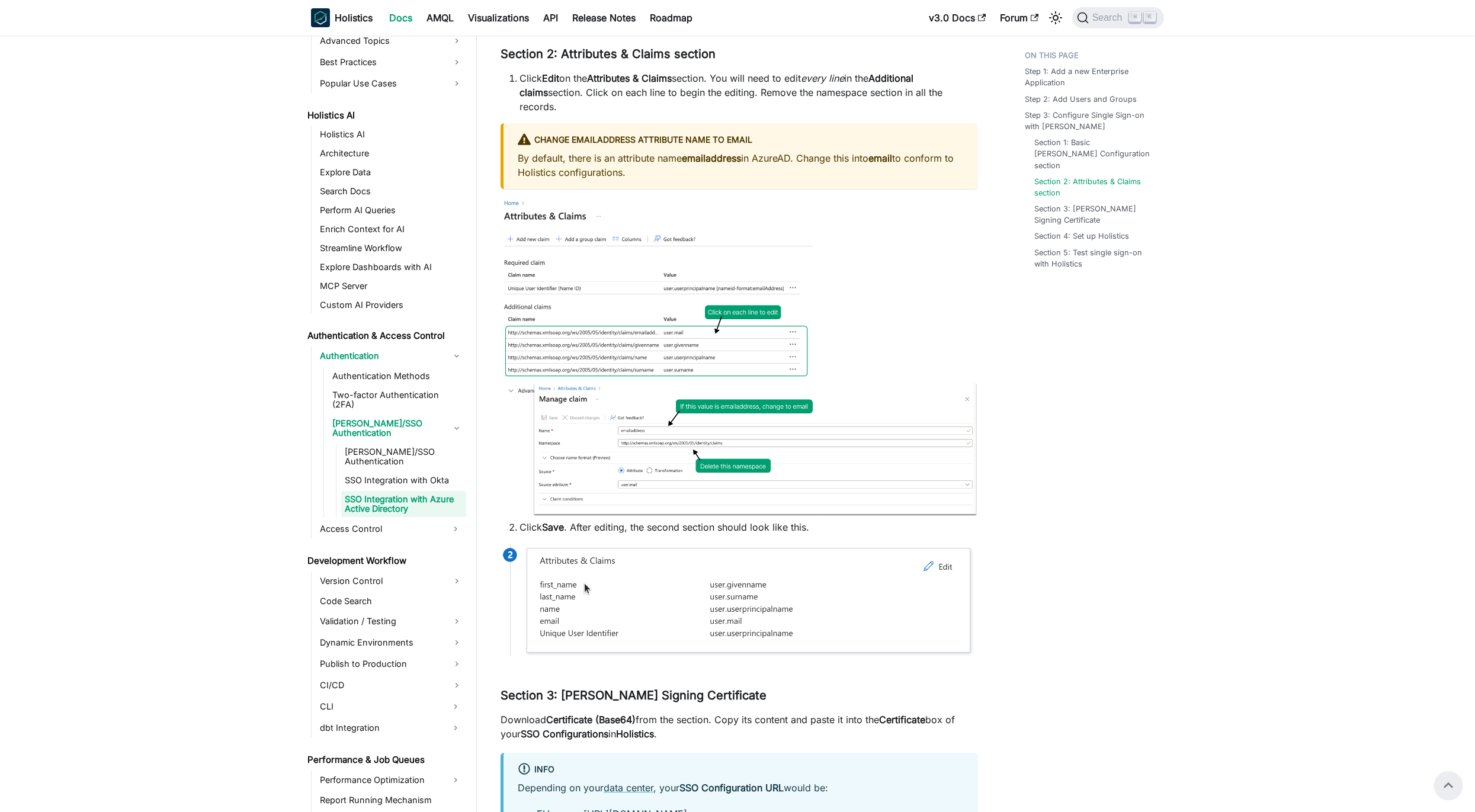
scroll to position [2223, 0]
click at [939, 152] on p "By default, there is an attribute name emailaddress in AzureAD. Change this int…" at bounding box center [740, 166] width 445 height 28
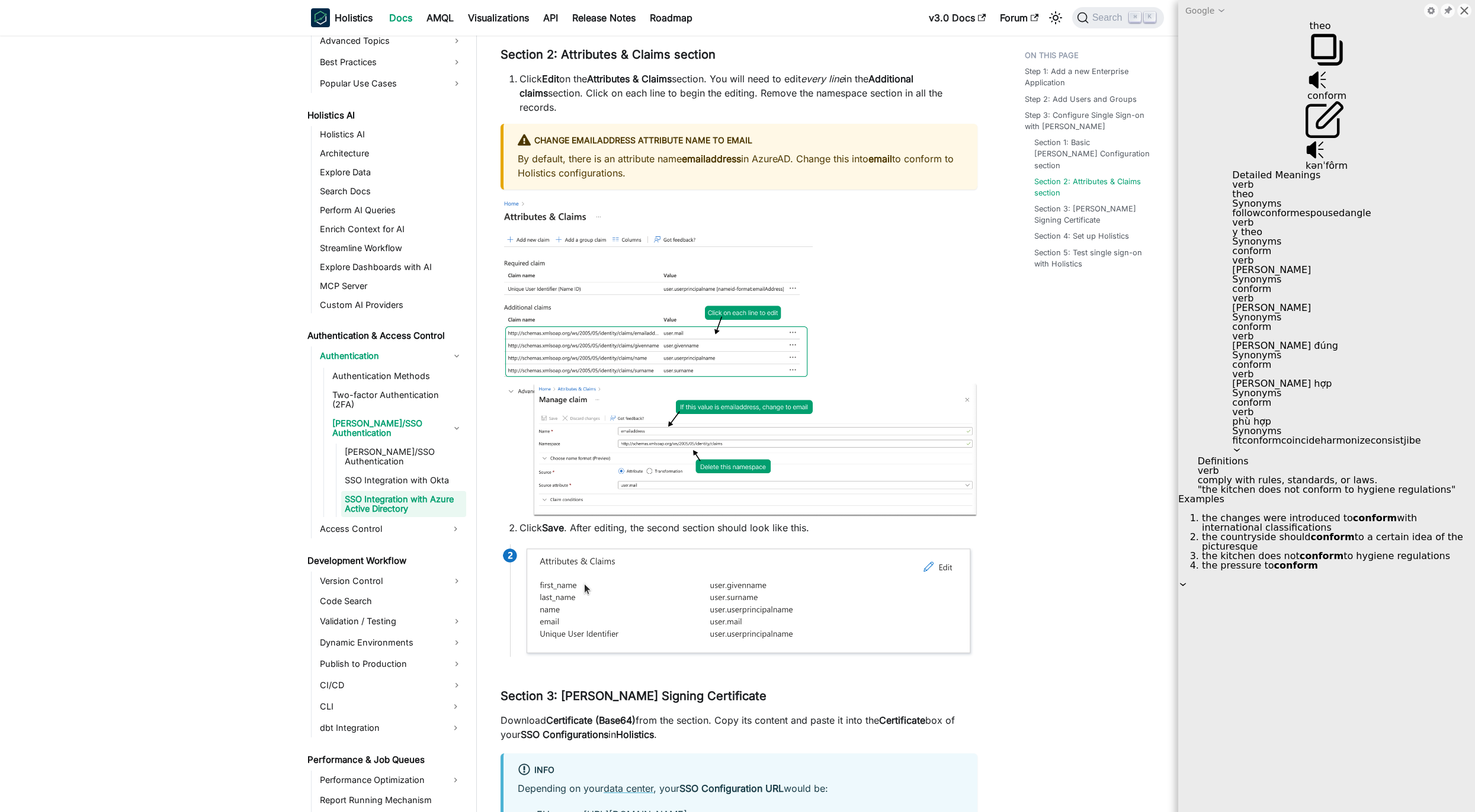
click at [1461, 9] on icon at bounding box center [1465, 10] width 9 height 9
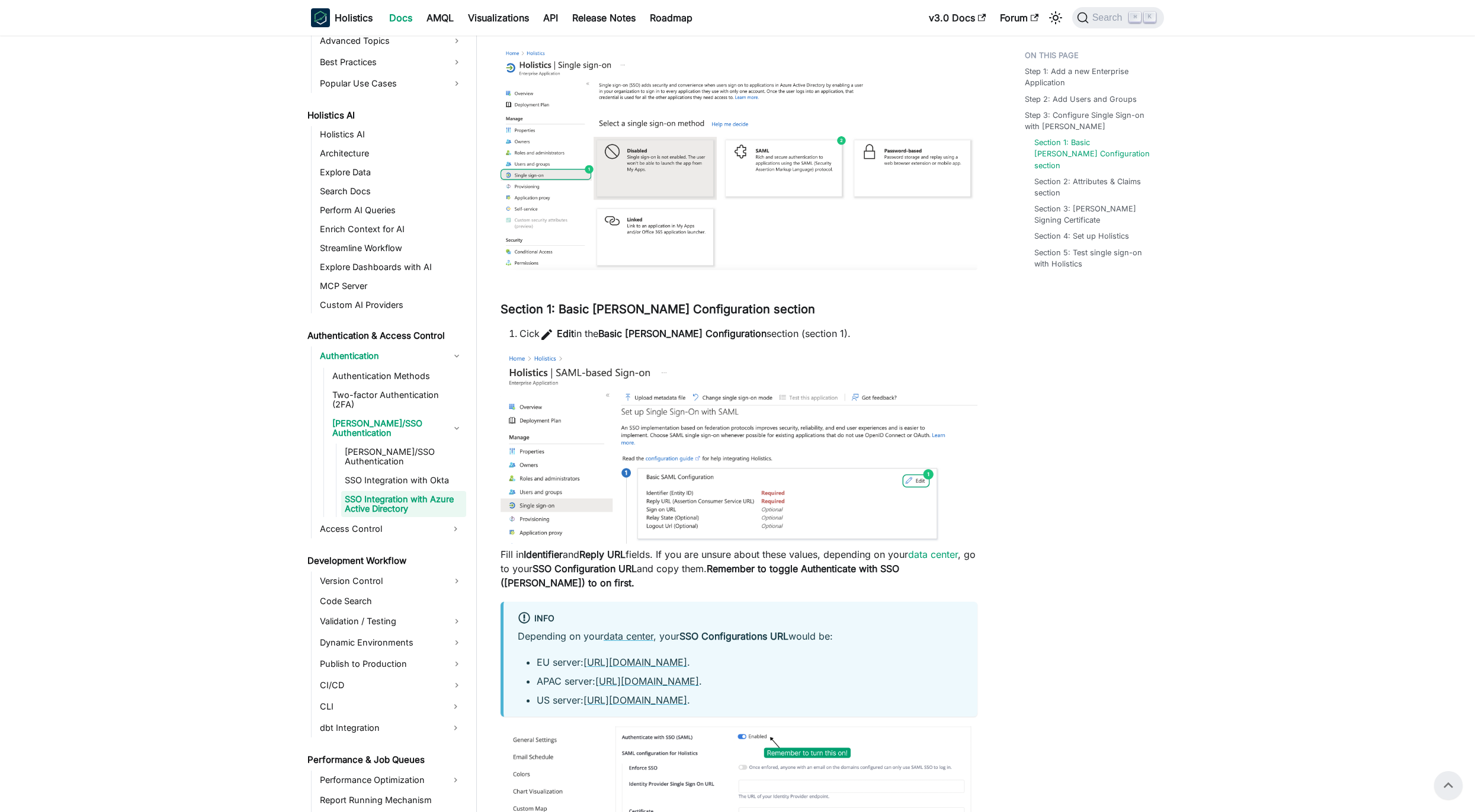
scroll to position [1087, 0]
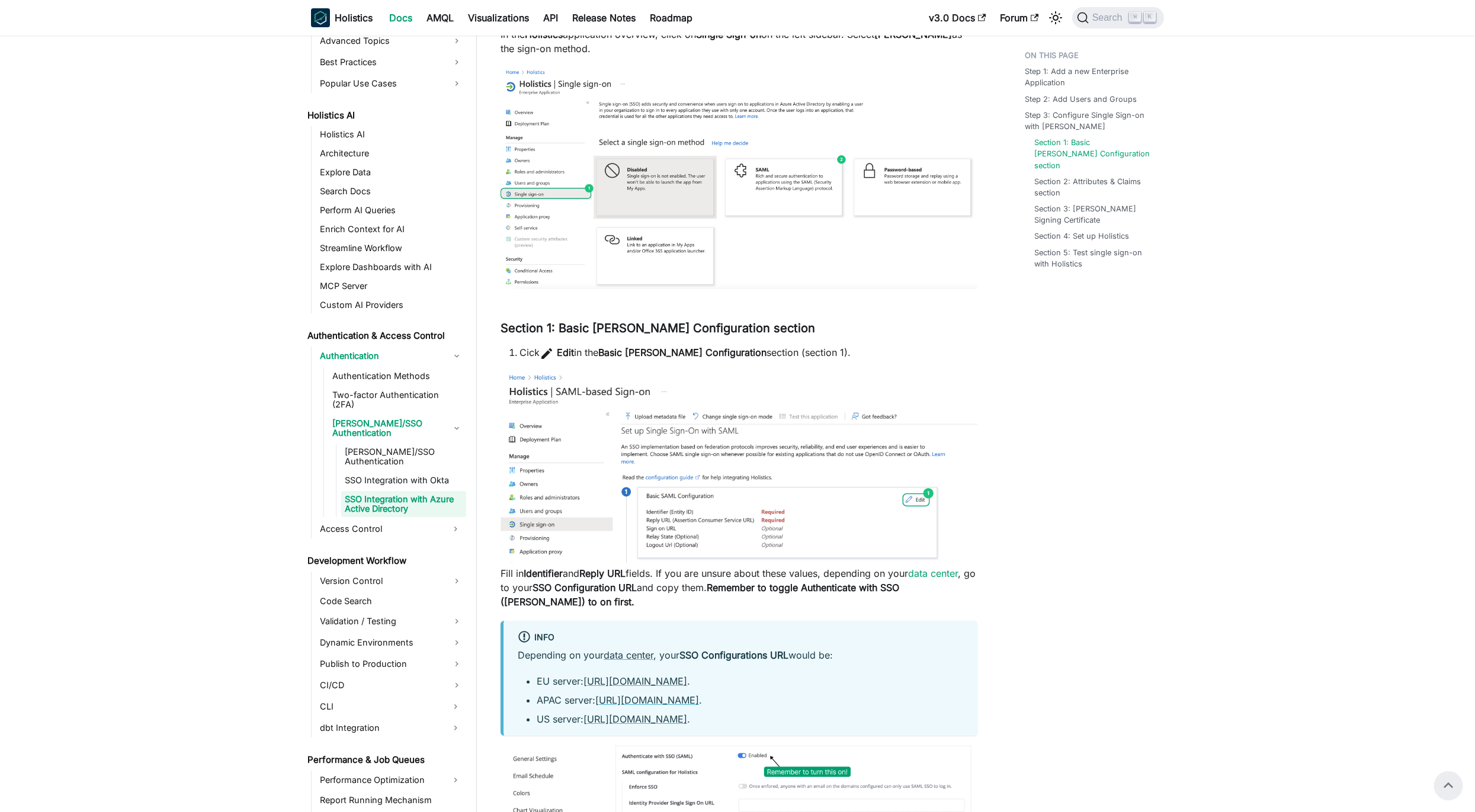
click at [546, 576] on strong "Identifier" at bounding box center [542, 574] width 39 height 11
drag, startPoint x: 546, startPoint y: 576, endPoint x: 640, endPoint y: 574, distance: 94.0
click at [636, 574] on p "Fill in Identifier and Reply URL fields. If you are unsure about these values, …" at bounding box center [739, 587] width 477 height 43
click at [793, 567] on p "Fill in Identifier and Reply URL fields. If you are unsure about these values, …" at bounding box center [739, 587] width 477 height 43
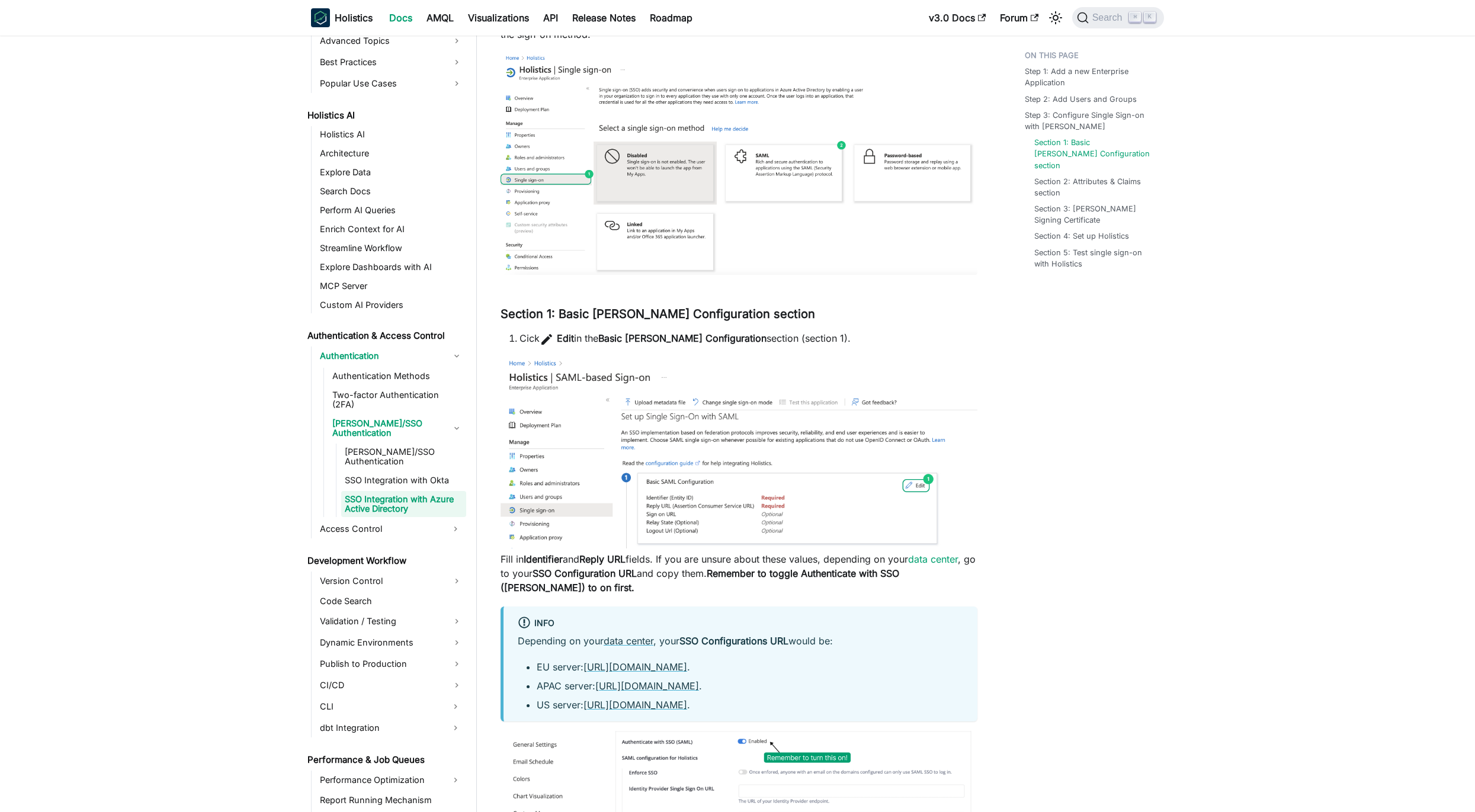
scroll to position [1134, 0]
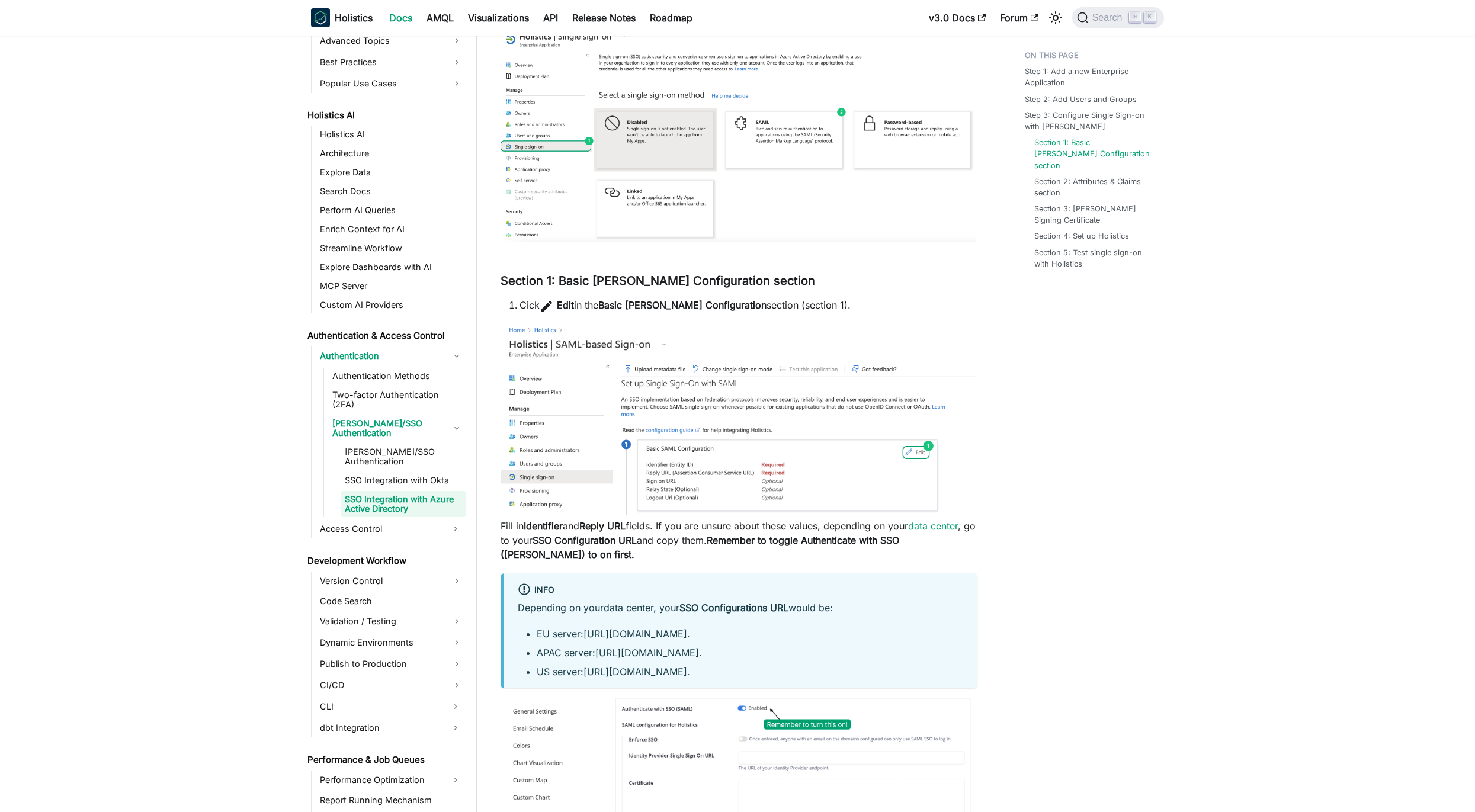
click at [782, 603] on strong "SSO Configurations URL" at bounding box center [733, 608] width 109 height 11
drag, startPoint x: 782, startPoint y: 603, endPoint x: 755, endPoint y: 579, distance: 36.1
click at [688, 605] on strong "SSO Configurations URL" at bounding box center [733, 608] width 109 height 11
click at [834, 555] on p "Fill in Identifier and Reply URL fields. If you are unsure about these values, …" at bounding box center [739, 539] width 477 height 43
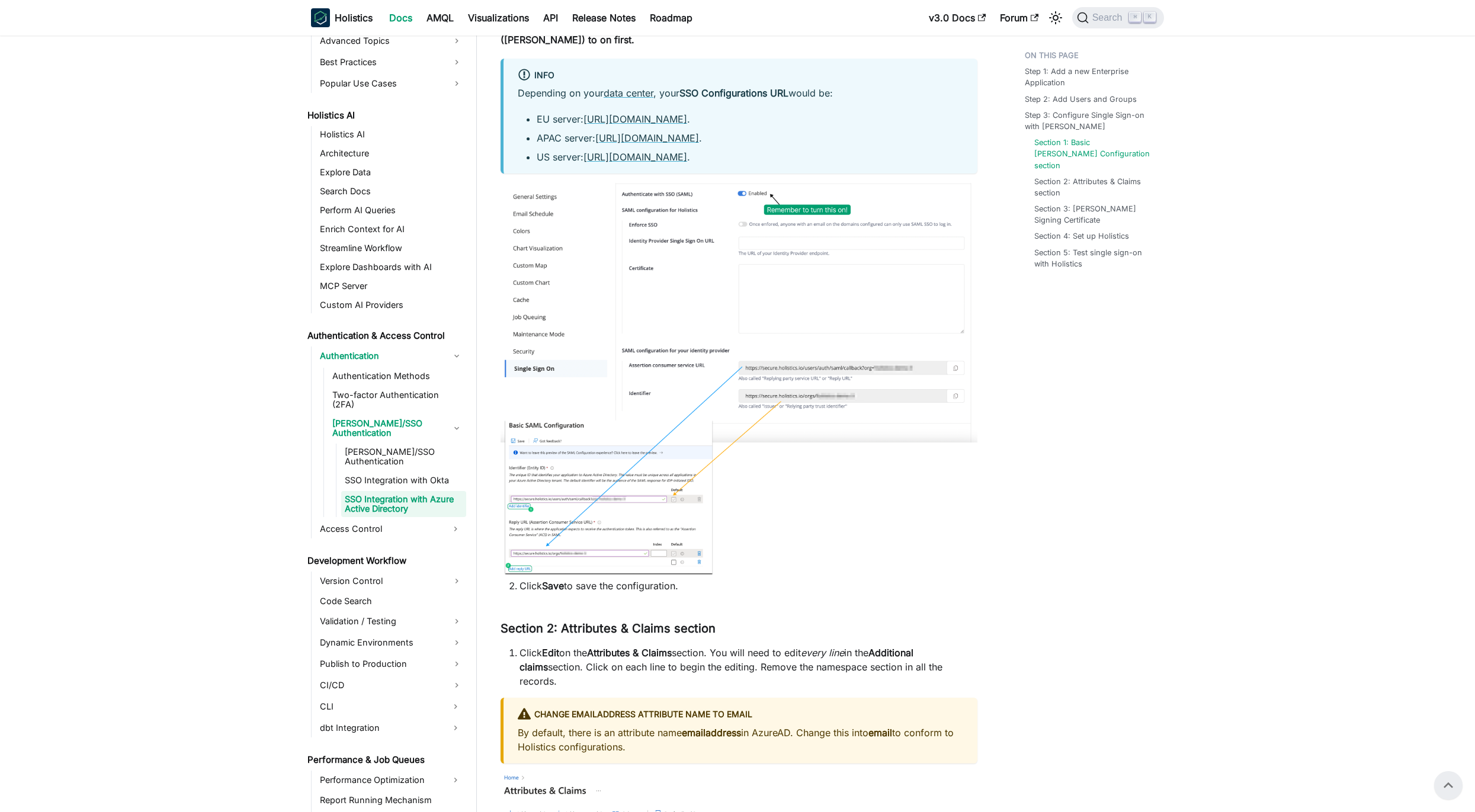
scroll to position [1647, 0]
click at [367, 363] on link "Authentication" at bounding box center [391, 356] width 150 height 19
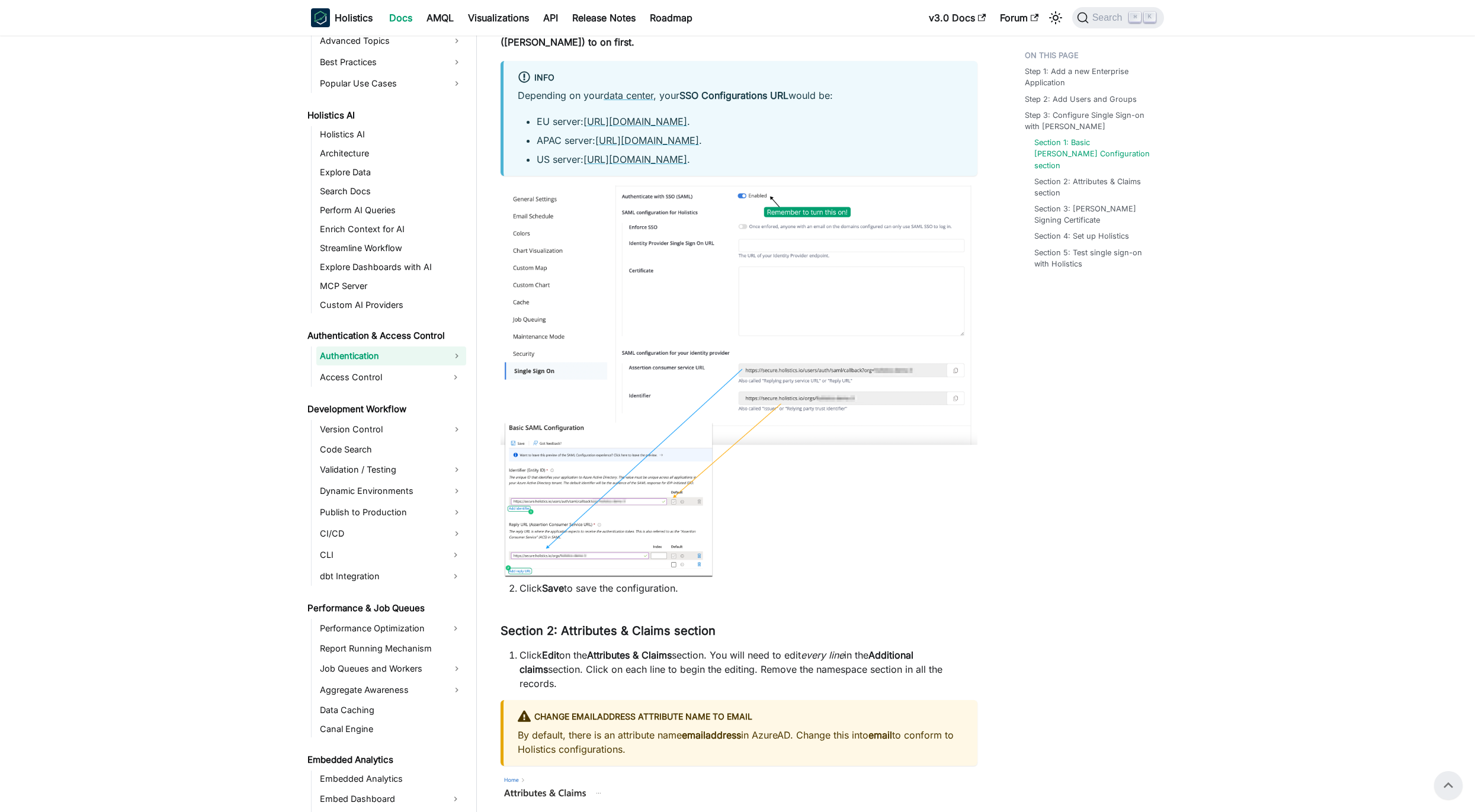
click at [381, 351] on link "Authentication" at bounding box center [391, 356] width 150 height 19
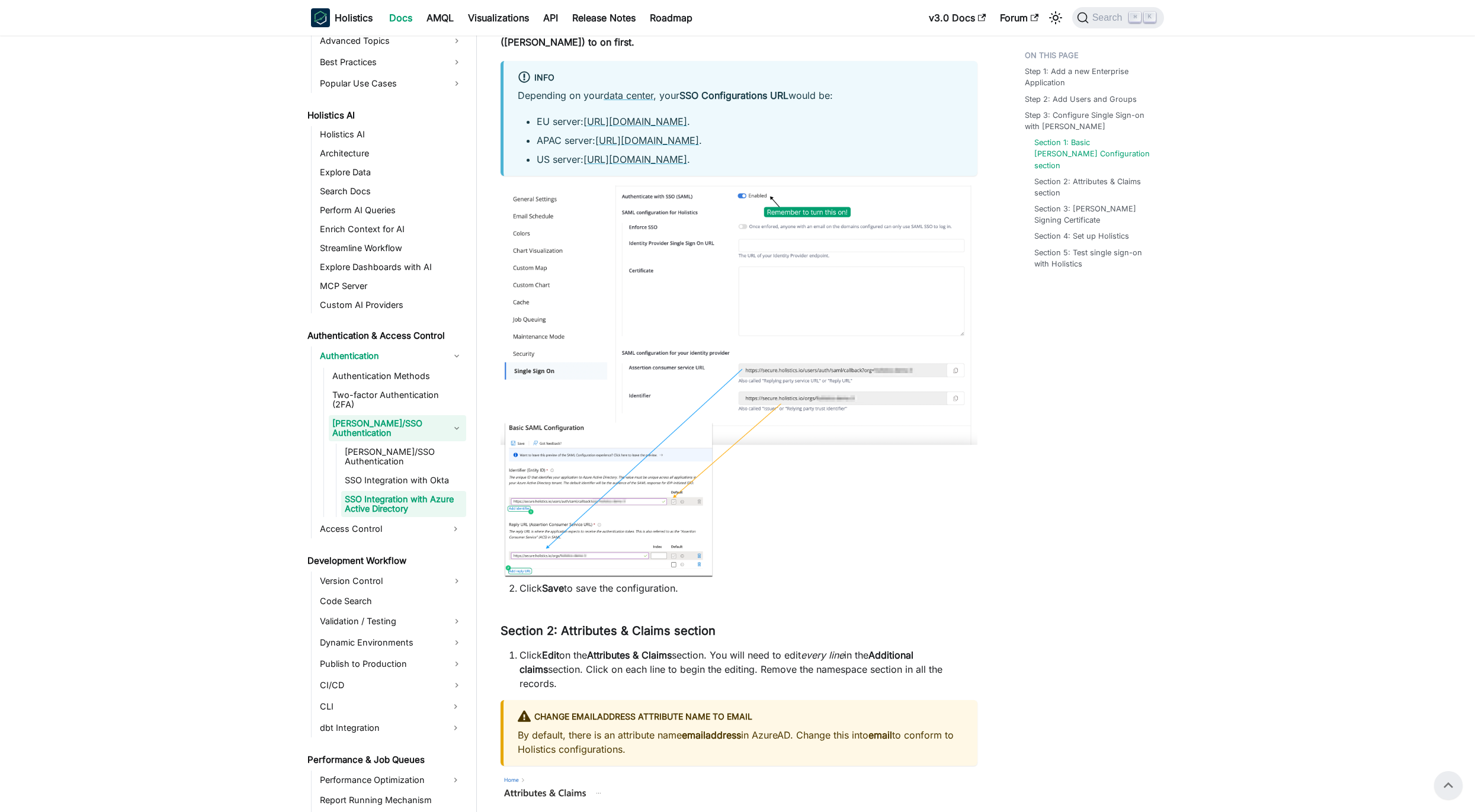
click at [367, 415] on link "[PERSON_NAME]/SSO Authentication" at bounding box center [397, 427] width 138 height 26
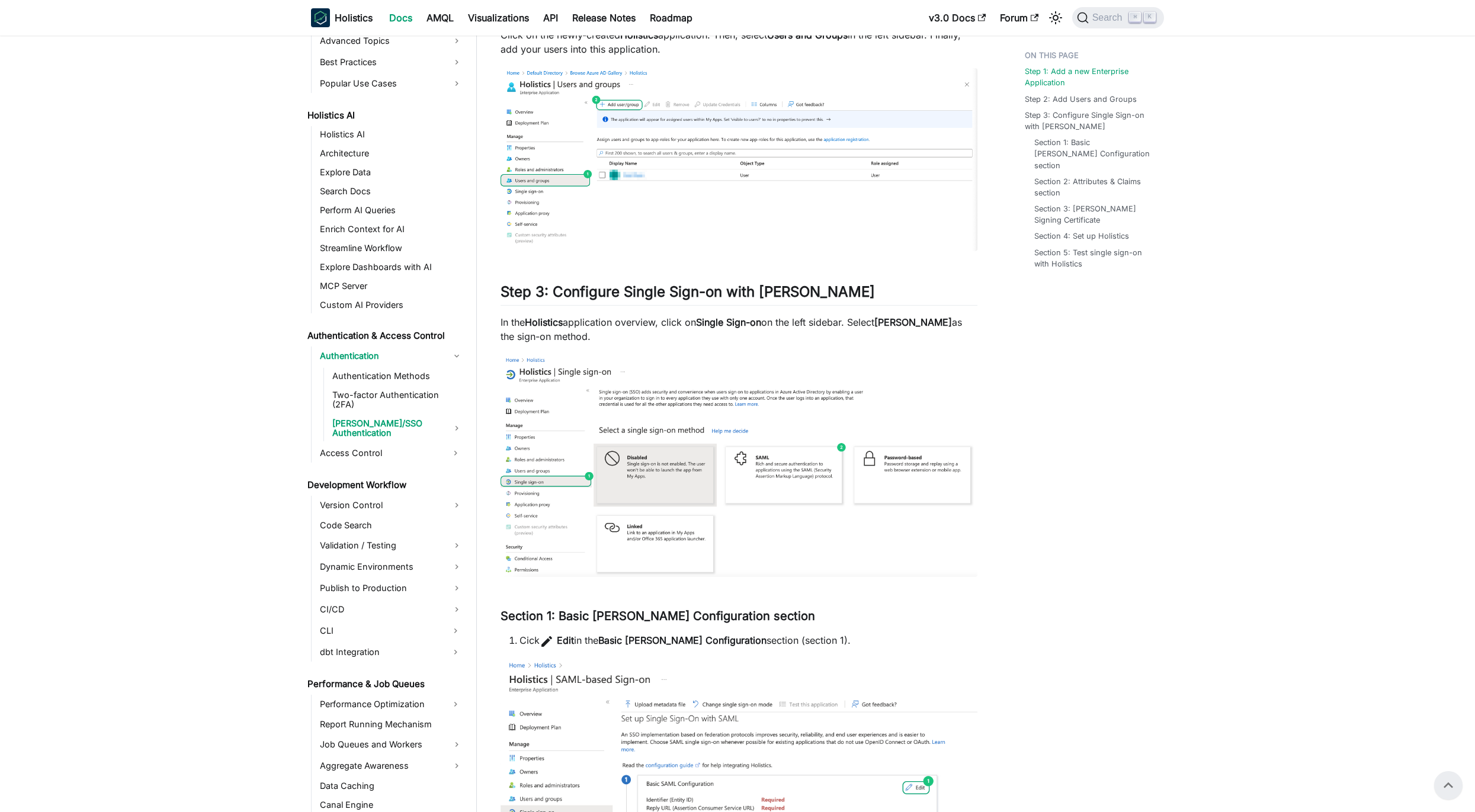
scroll to position [0, 0]
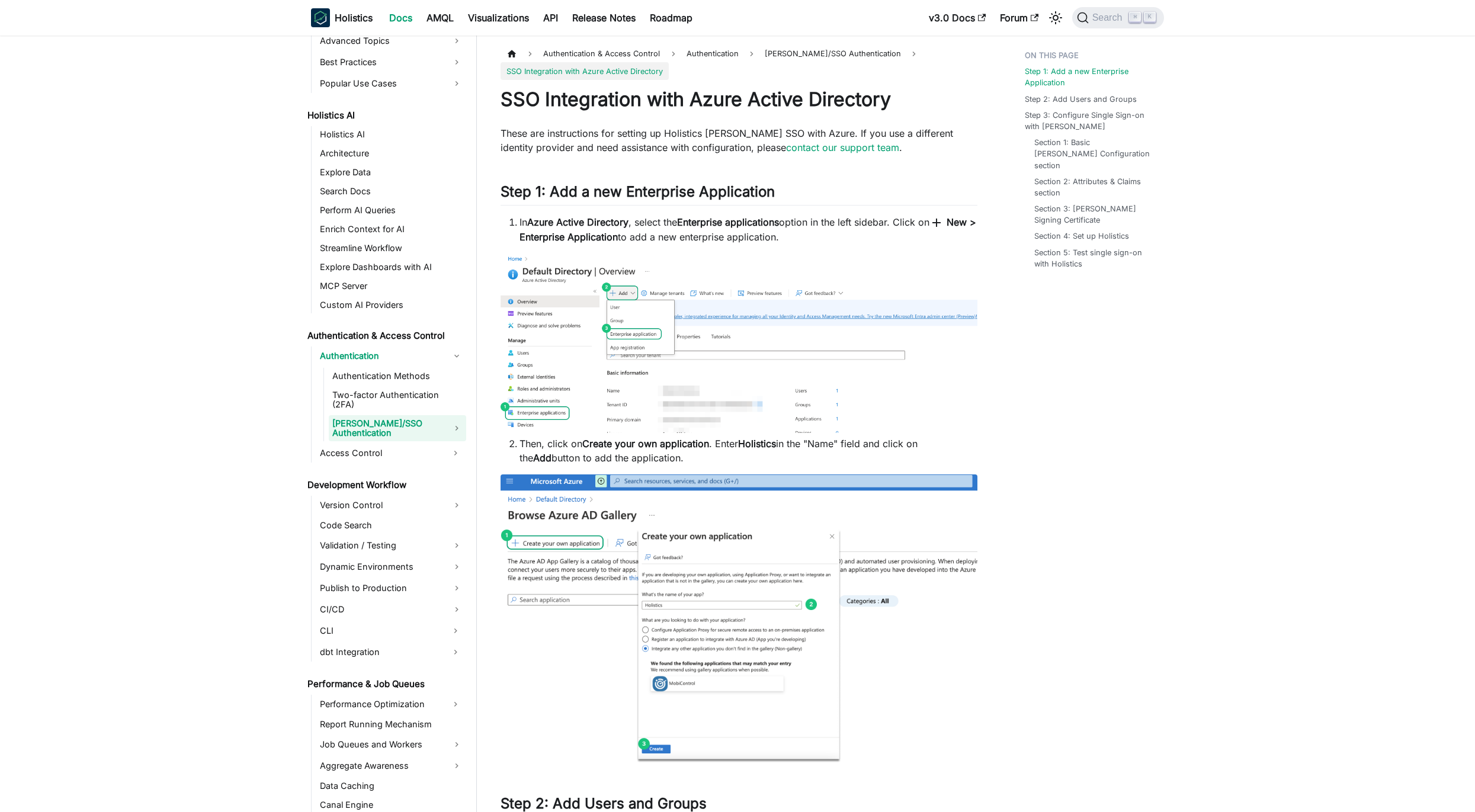
click at [358, 415] on link "[PERSON_NAME]/SSO Authentication" at bounding box center [397, 427] width 138 height 26
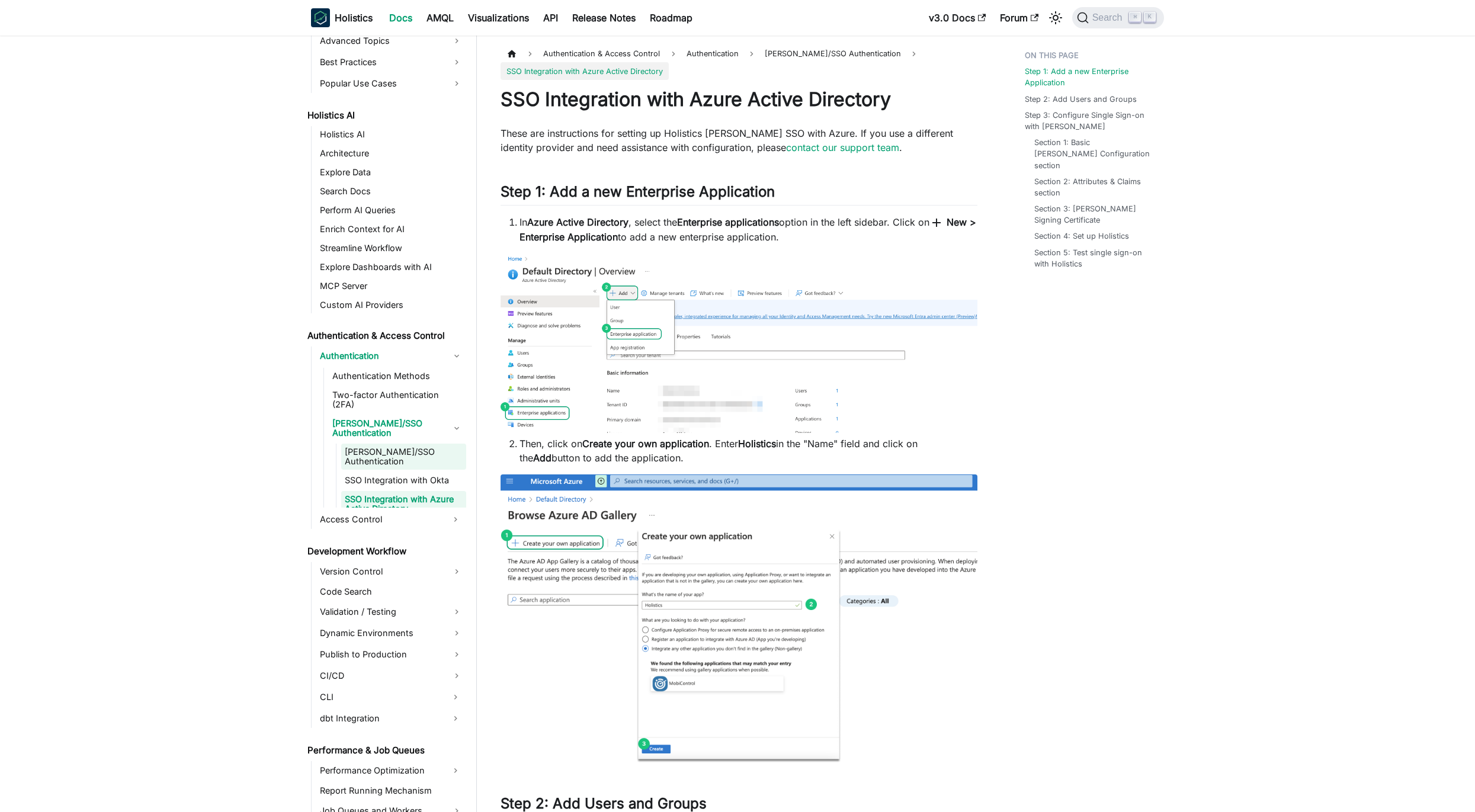
click at [375, 444] on link "[PERSON_NAME]/SSO Authentication" at bounding box center [404, 456] width 125 height 26
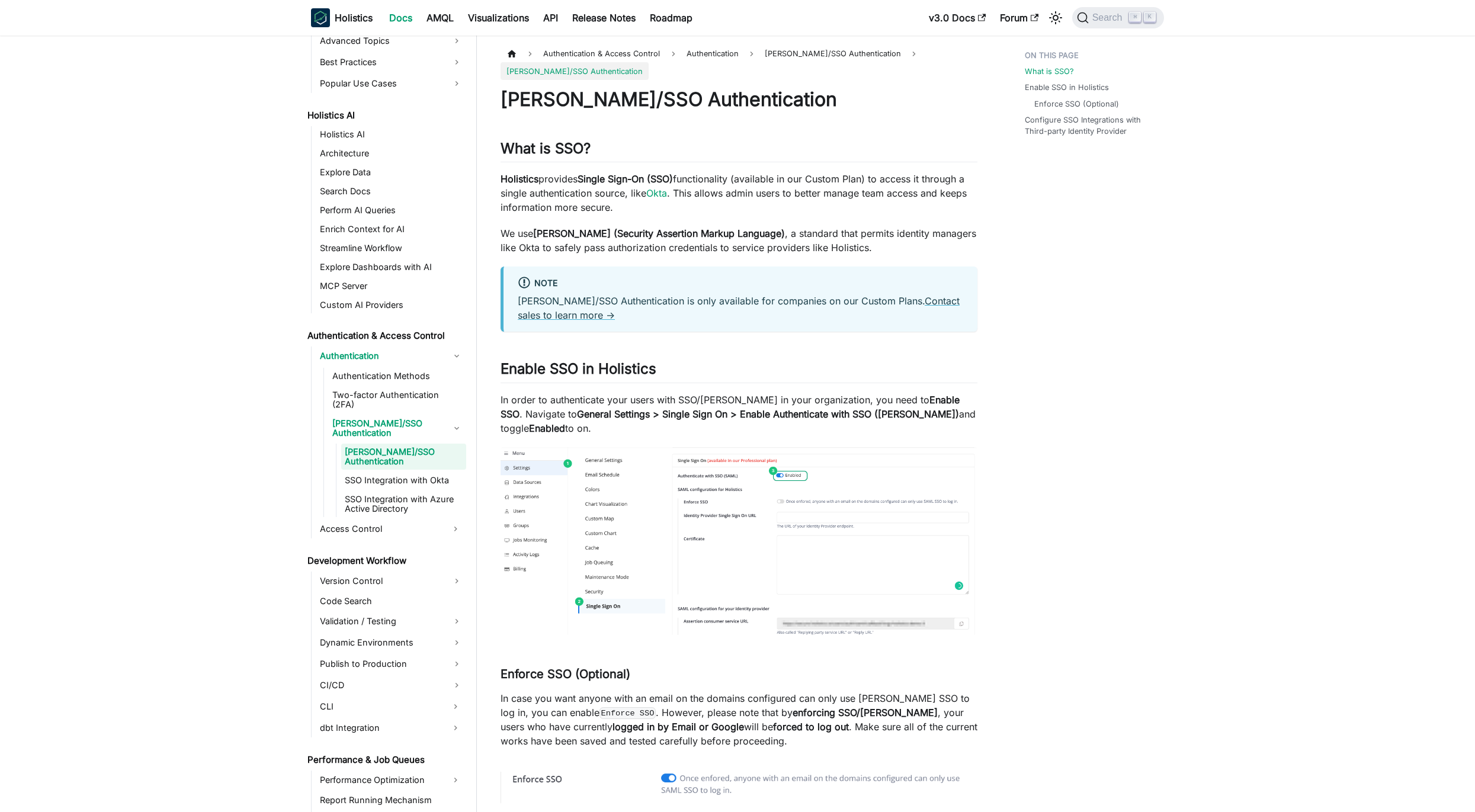
click at [695, 193] on p "Holistics provides Single Sign-On (SSO) functionality (available in our Custom …" at bounding box center [739, 193] width 477 height 43
drag, startPoint x: 695, startPoint y: 193, endPoint x: 701, endPoint y: 207, distance: 15.2
click at [701, 206] on p "Holistics provides Single Sign-On (SSO) functionality (available in our Custom …" at bounding box center [739, 193] width 477 height 43
click at [701, 207] on p "Holistics provides Single Sign-On (SSO) functionality (available in our Custom …" at bounding box center [739, 193] width 477 height 43
drag, startPoint x: 701, startPoint y: 207, endPoint x: 701, endPoint y: 191, distance: 16.0
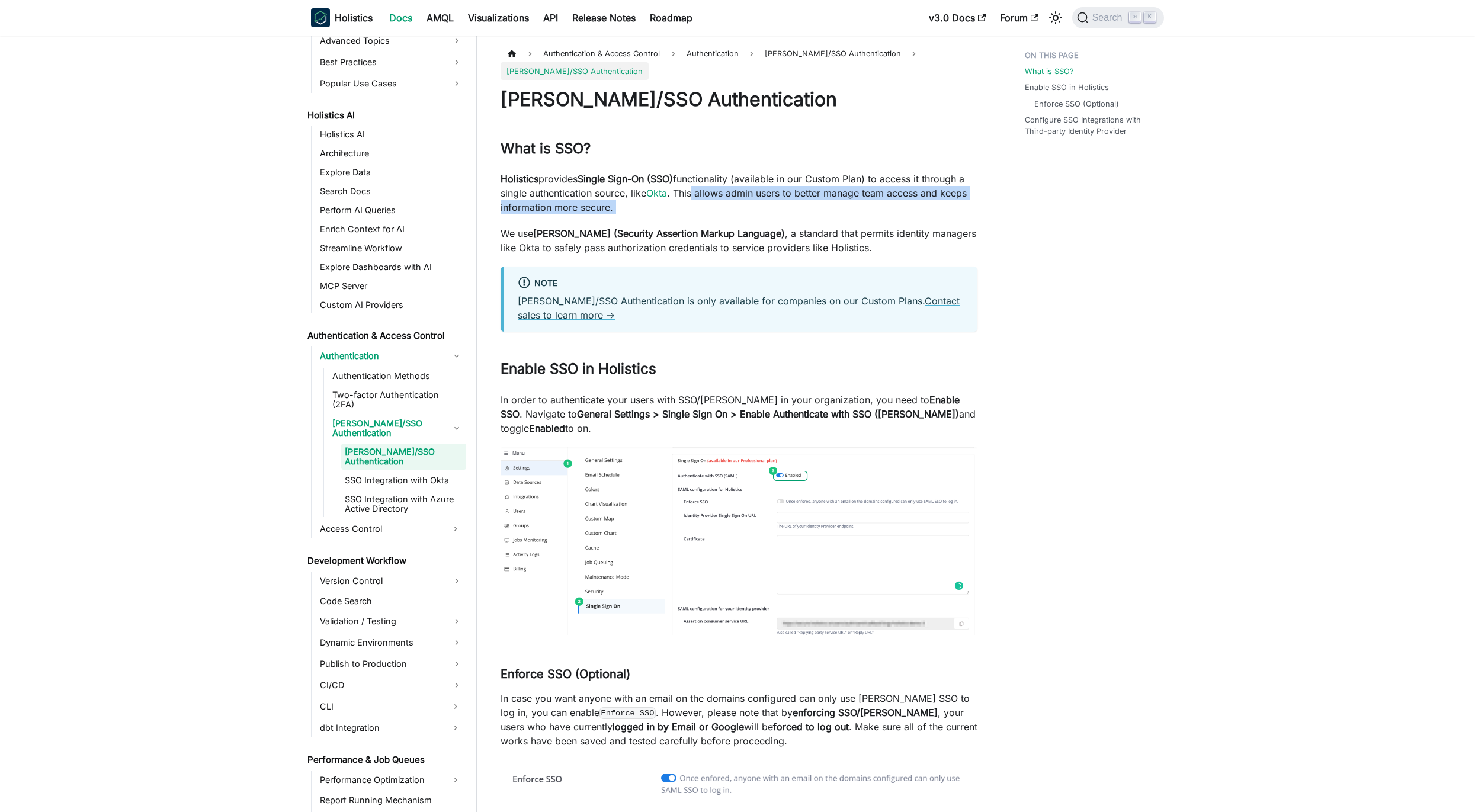
click at [701, 191] on p "Holistics provides Single Sign-On (SSO) functionality (available in our Custom …" at bounding box center [739, 193] width 477 height 43
click at [713, 206] on p "Holistics provides Single Sign-On (SSO) functionality (available in our Custom …" at bounding box center [739, 193] width 477 height 43
click at [882, 252] on p "We use [PERSON_NAME] (Security Assertion Markup Language) , a standard that per…" at bounding box center [739, 240] width 477 height 28
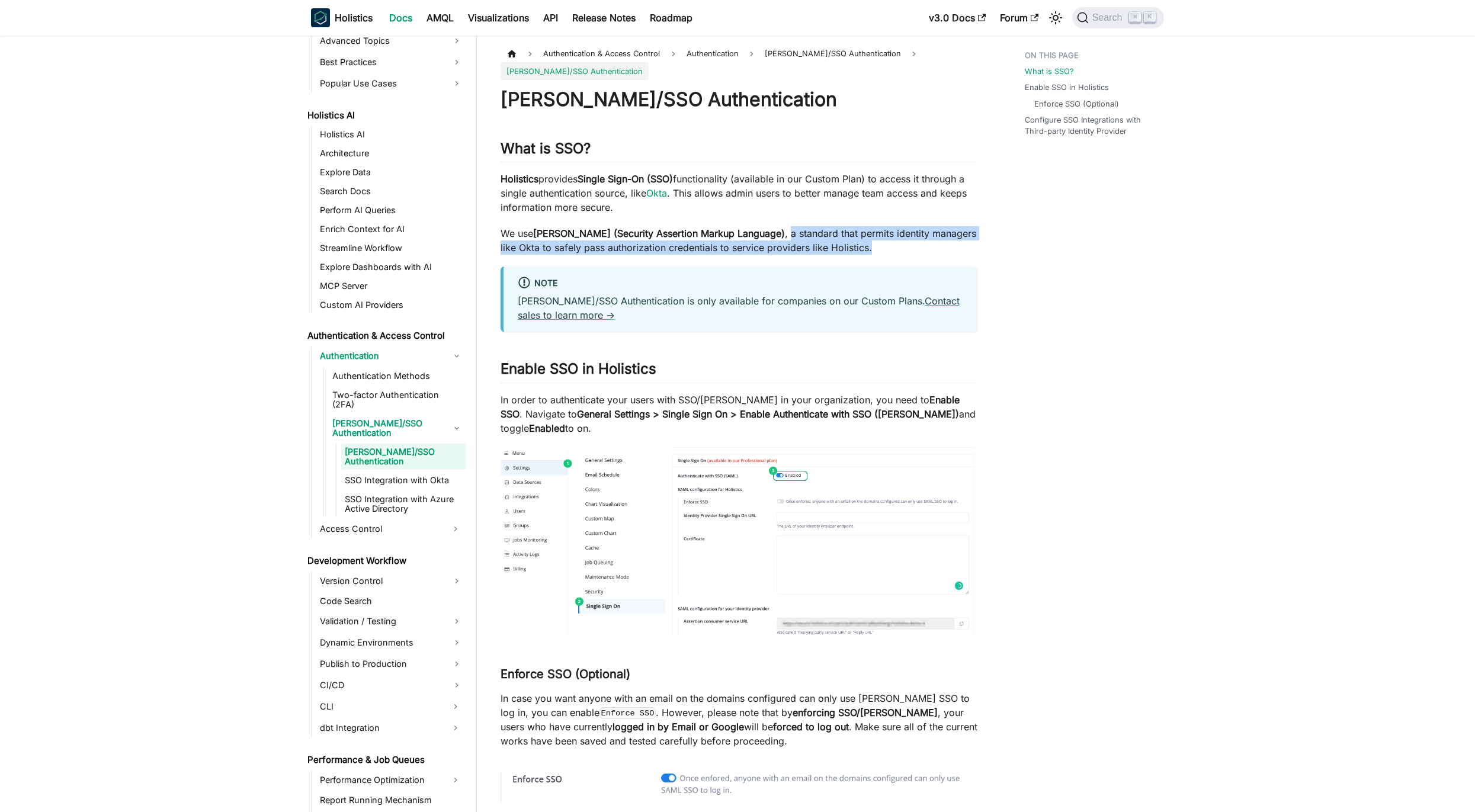
drag, startPoint x: 882, startPoint y: 252, endPoint x: 751, endPoint y: 232, distance: 132.5
click at [751, 232] on p "We use [PERSON_NAME] (Security Assertion Markup Language) , a standard that per…" at bounding box center [739, 240] width 477 height 28
click at [793, 253] on p "We use [PERSON_NAME] (Security Assertion Markup Language) , a standard that per…" at bounding box center [739, 240] width 477 height 28
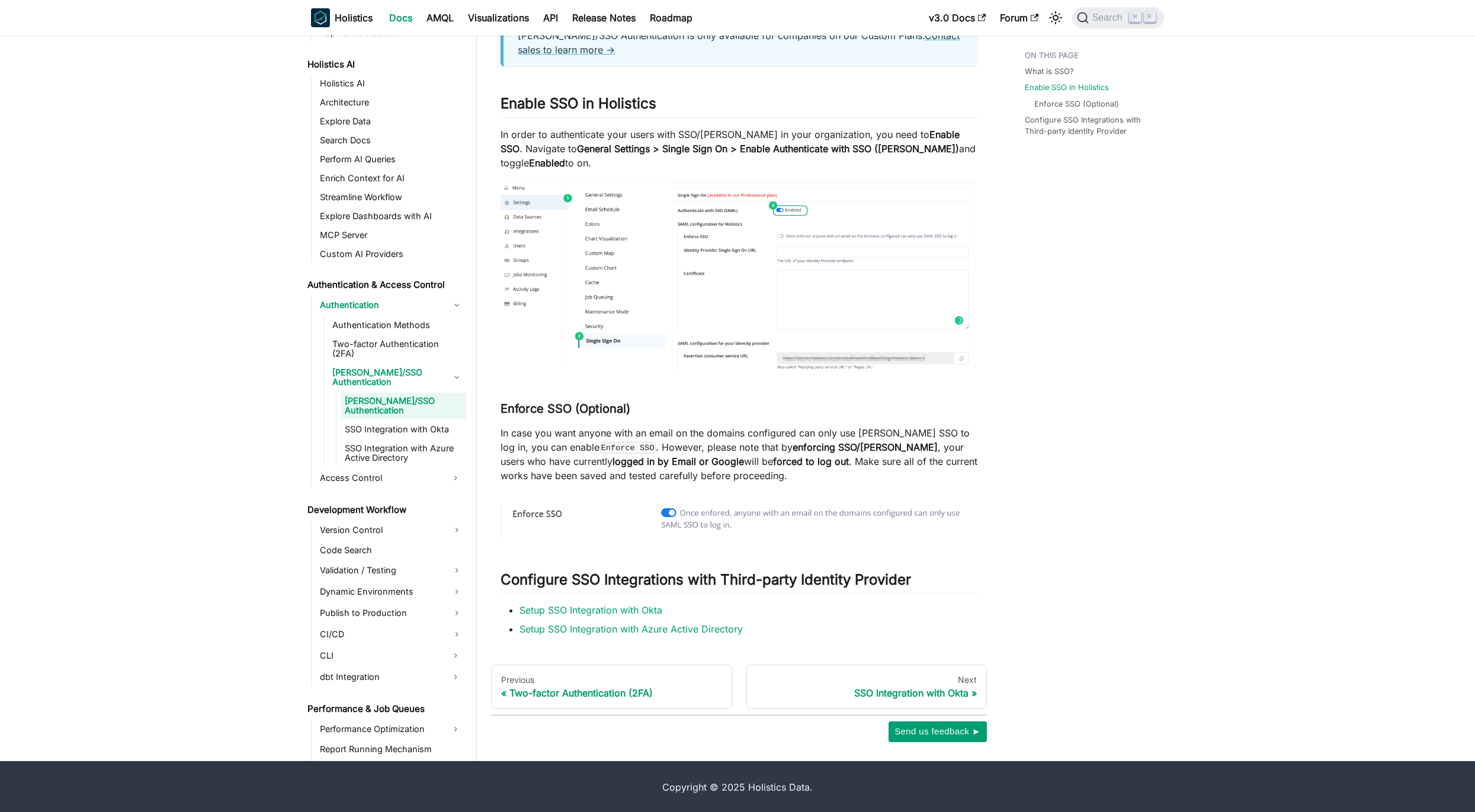
scroll to position [267, 0]
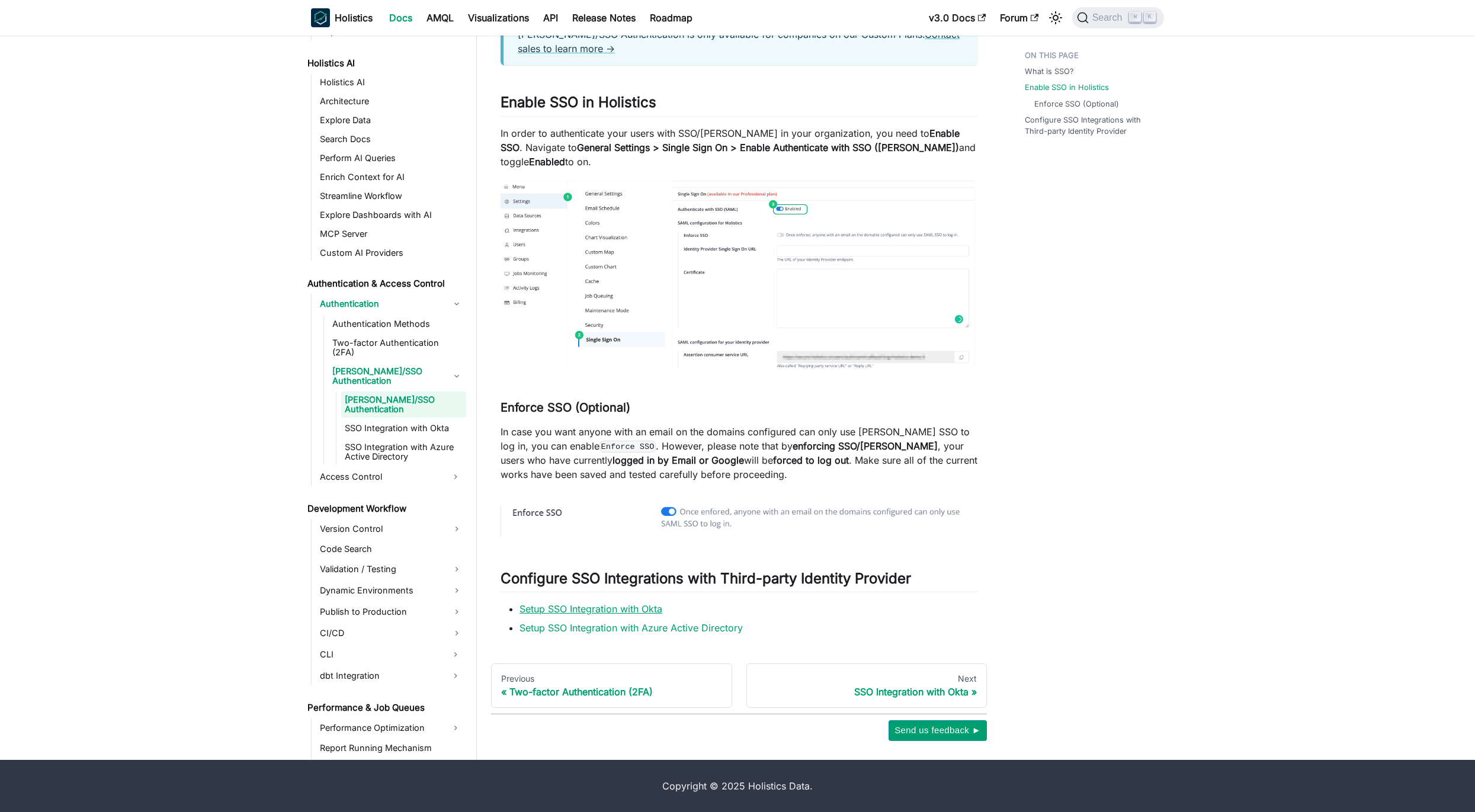
click at [618, 605] on link "Setup SSO Integration with Okta" at bounding box center [591, 609] width 142 height 11
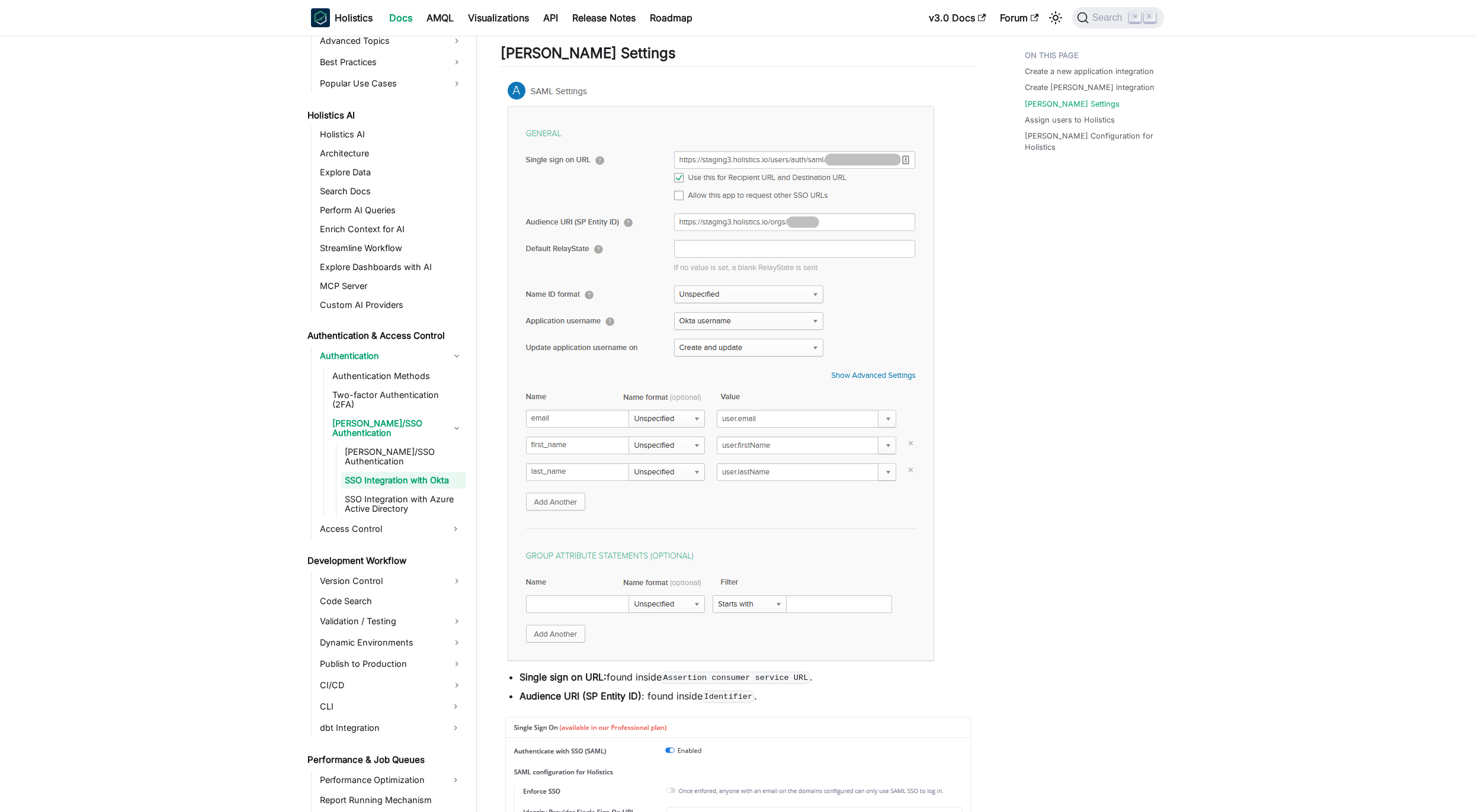
scroll to position [1100, 0]
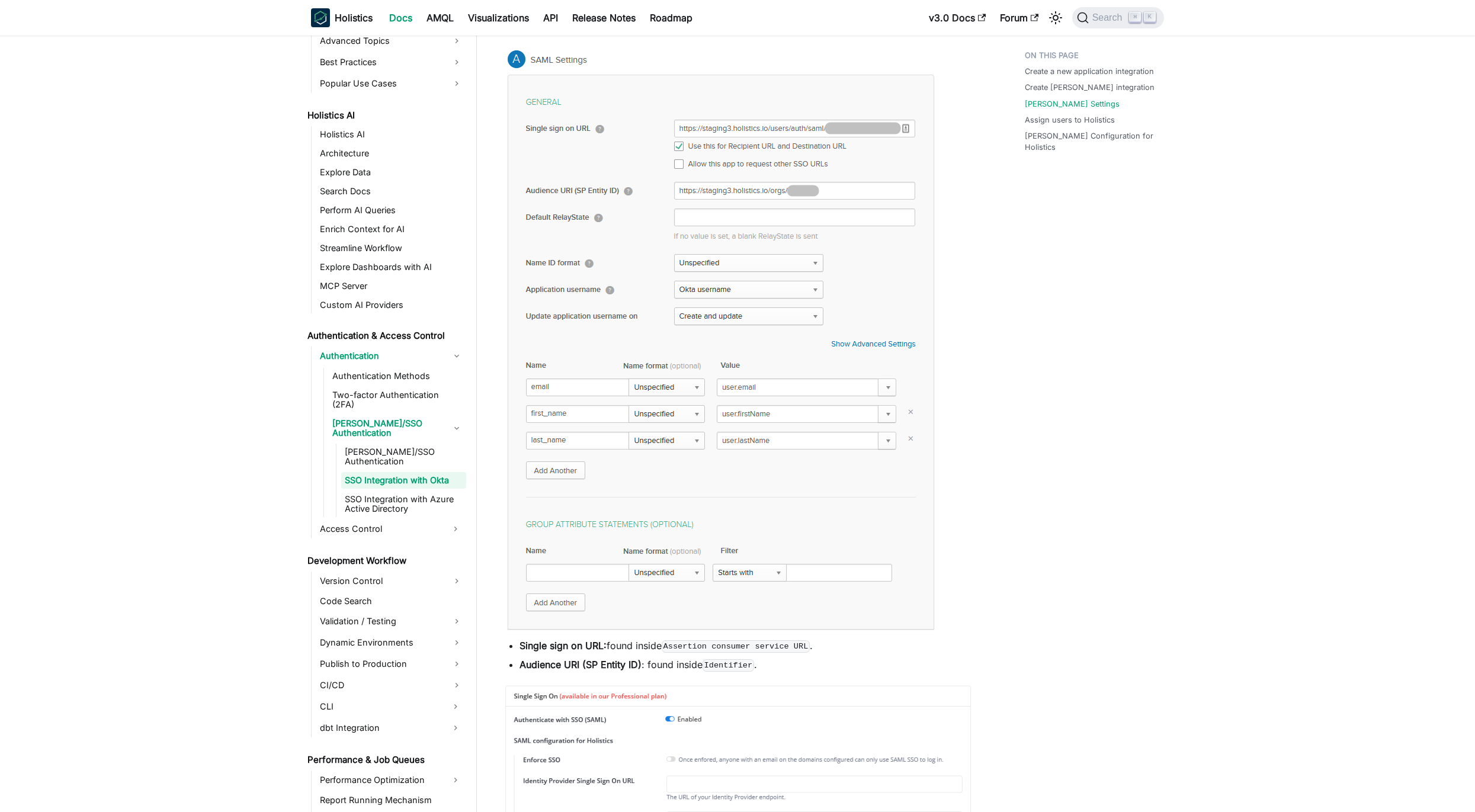
click at [550, 667] on strong "Audience URI (SP Entity ID)" at bounding box center [580, 665] width 122 height 11
drag, startPoint x: 550, startPoint y: 667, endPoint x: 586, endPoint y: 663, distance: 36.2
click at [579, 664] on strong "Audience URI (SP Entity ID)" at bounding box center [580, 665] width 122 height 11
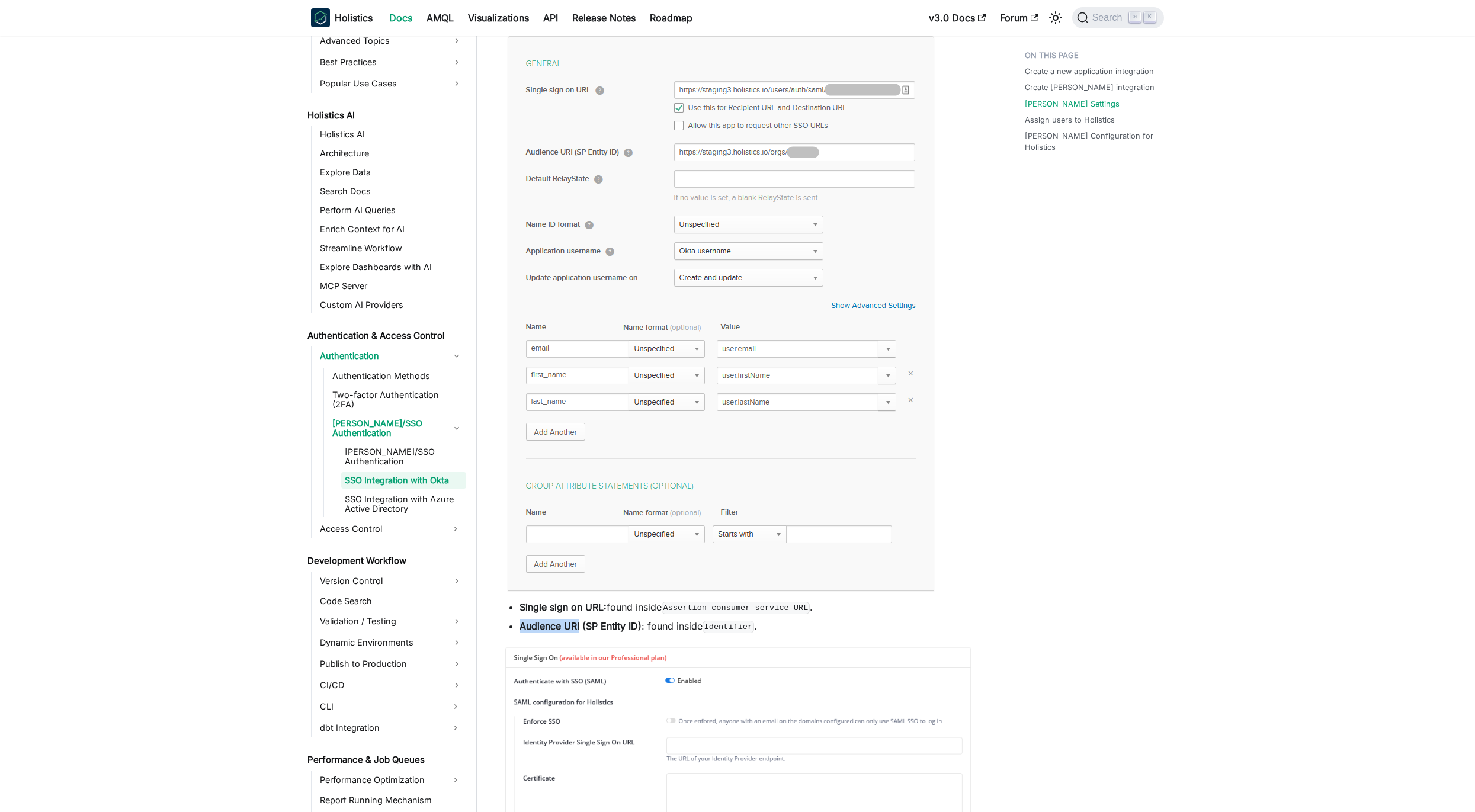
scroll to position [1235, 0]
